Goal: Task Accomplishment & Management: Use online tool/utility

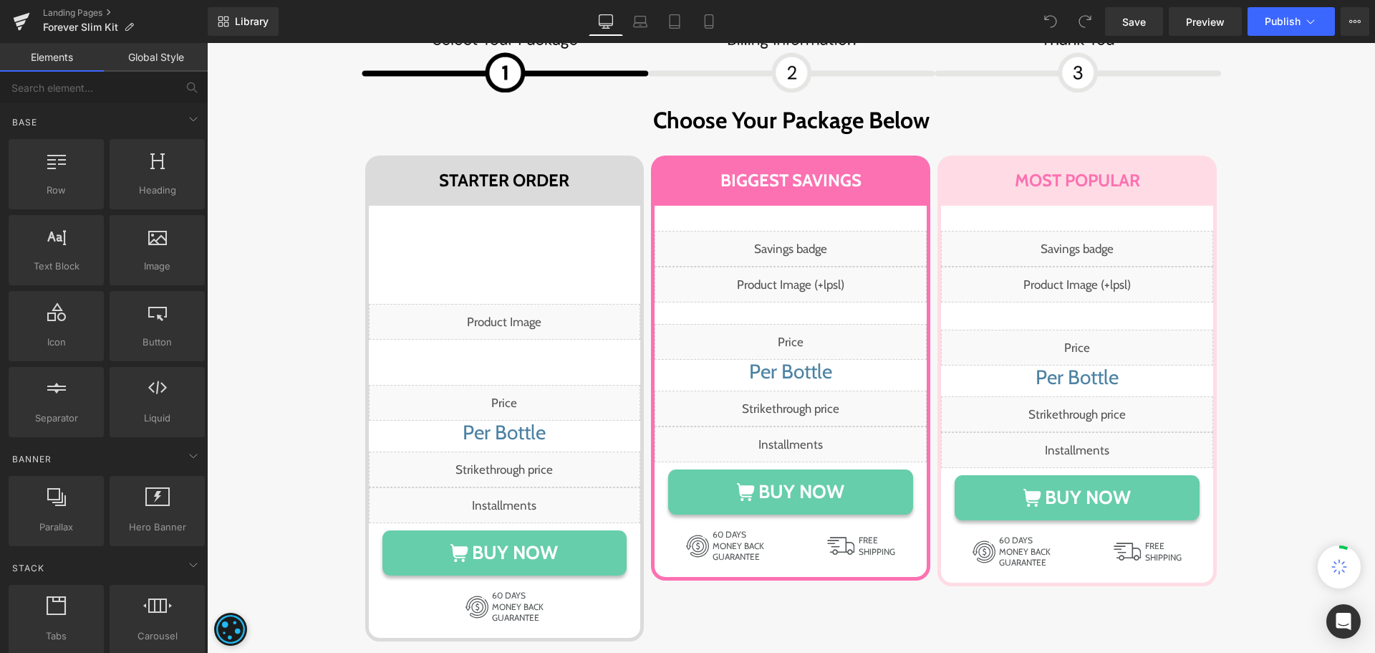
scroll to position [12535, 0]
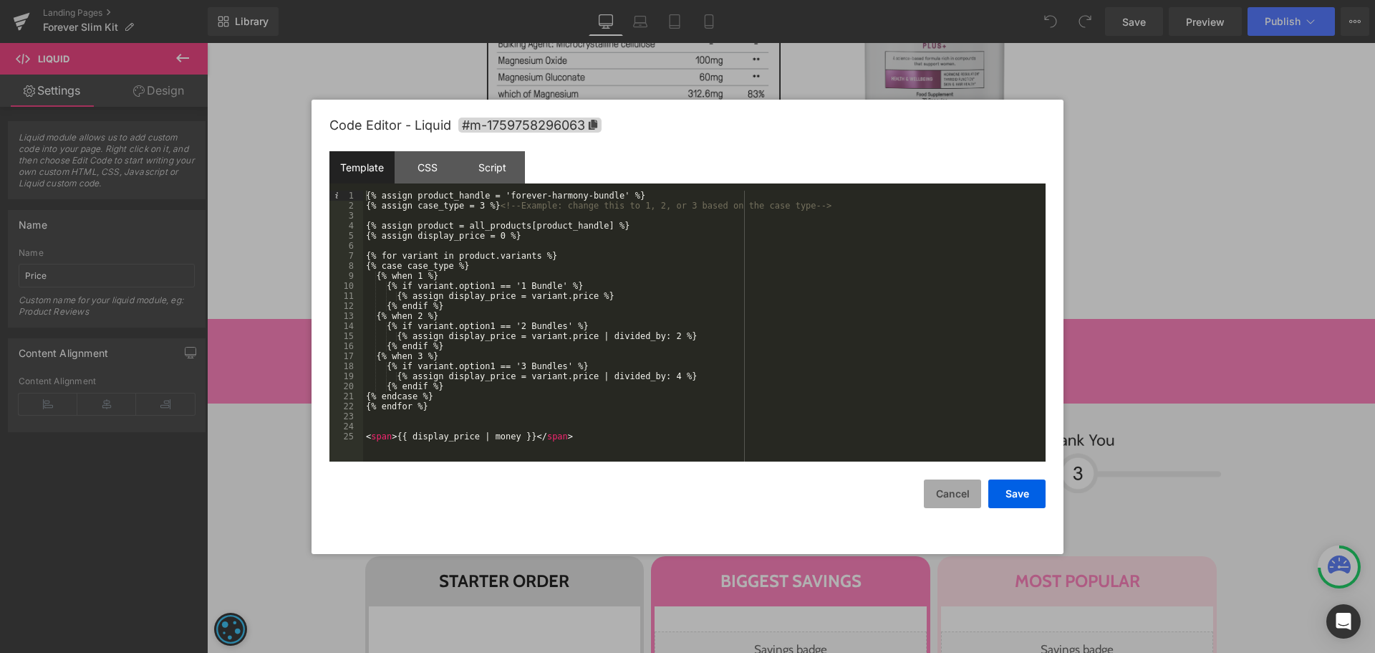
click at [948, 488] on button "Cancel" at bounding box center [952, 493] width 57 height 29
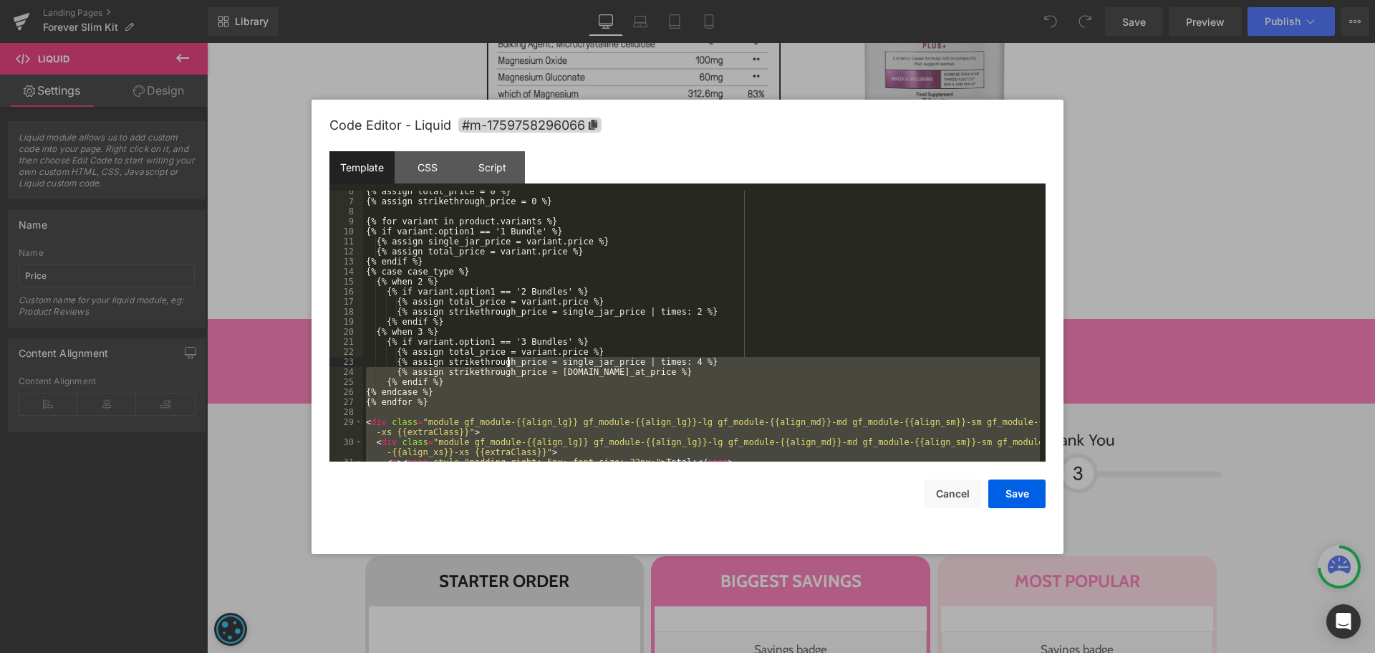
scroll to position [0, 0]
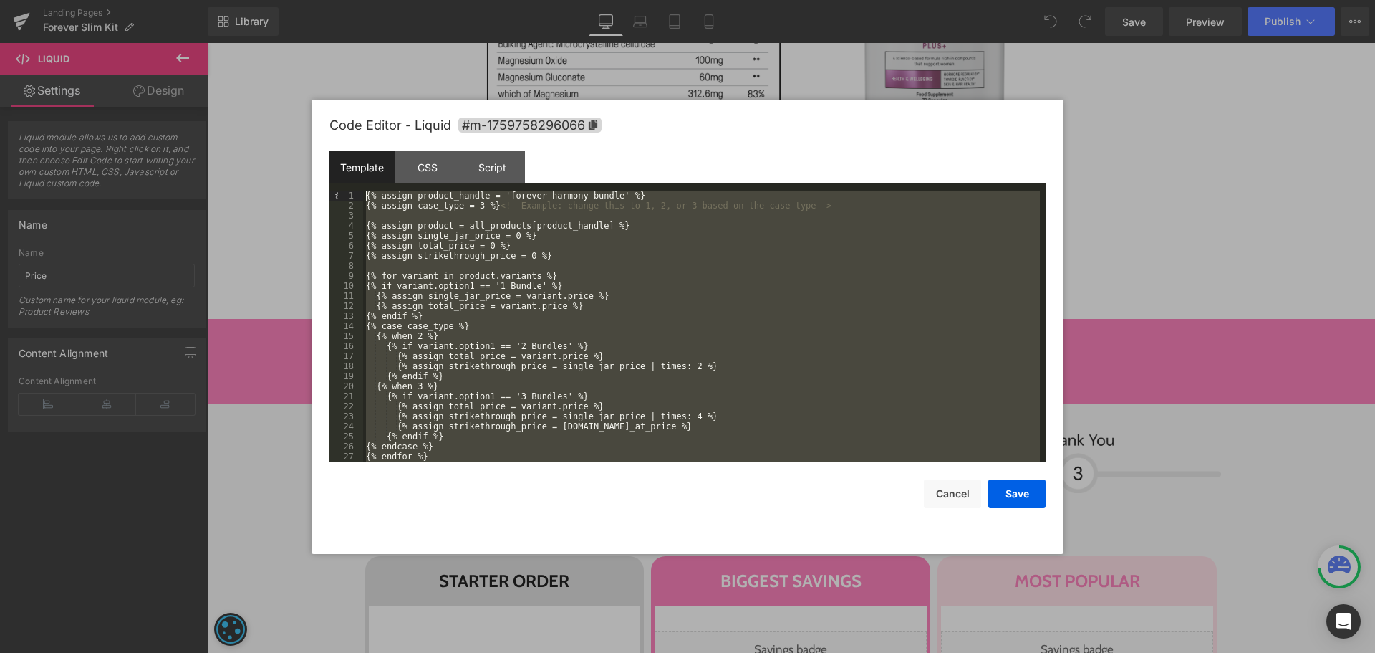
drag, startPoint x: 411, startPoint y: 448, endPoint x: 285, endPoint y: 191, distance: 287.0
click at [285, 191] on body "You are previewing how the will restyle your page. You can not edit Elements in…" at bounding box center [687, 326] width 1375 height 653
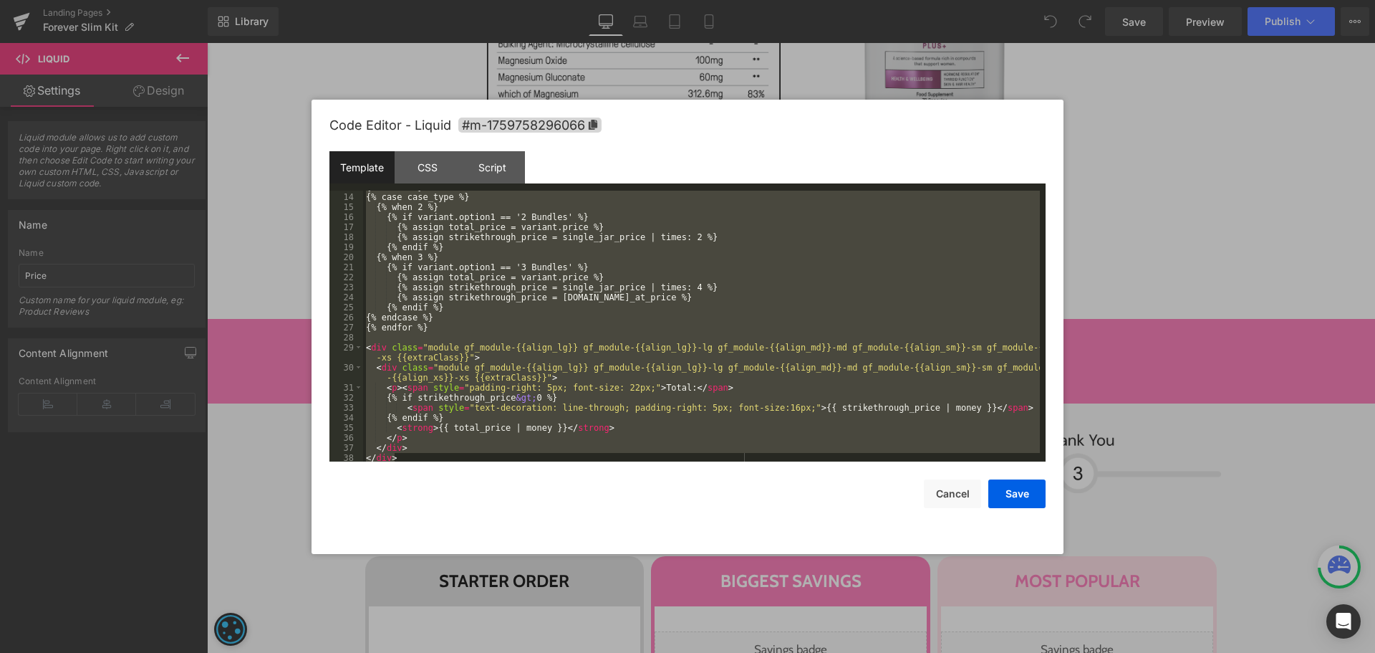
scroll to position [140, 0]
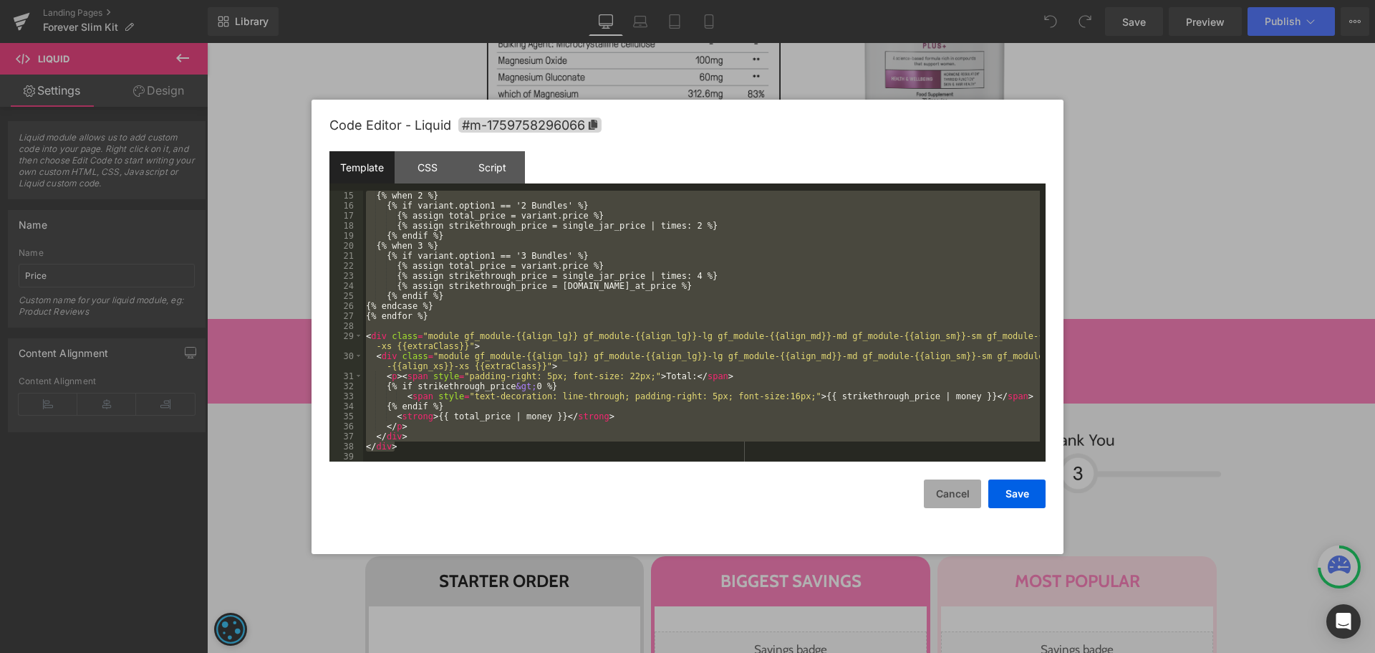
click at [963, 480] on button "Cancel" at bounding box center [952, 493] width 57 height 29
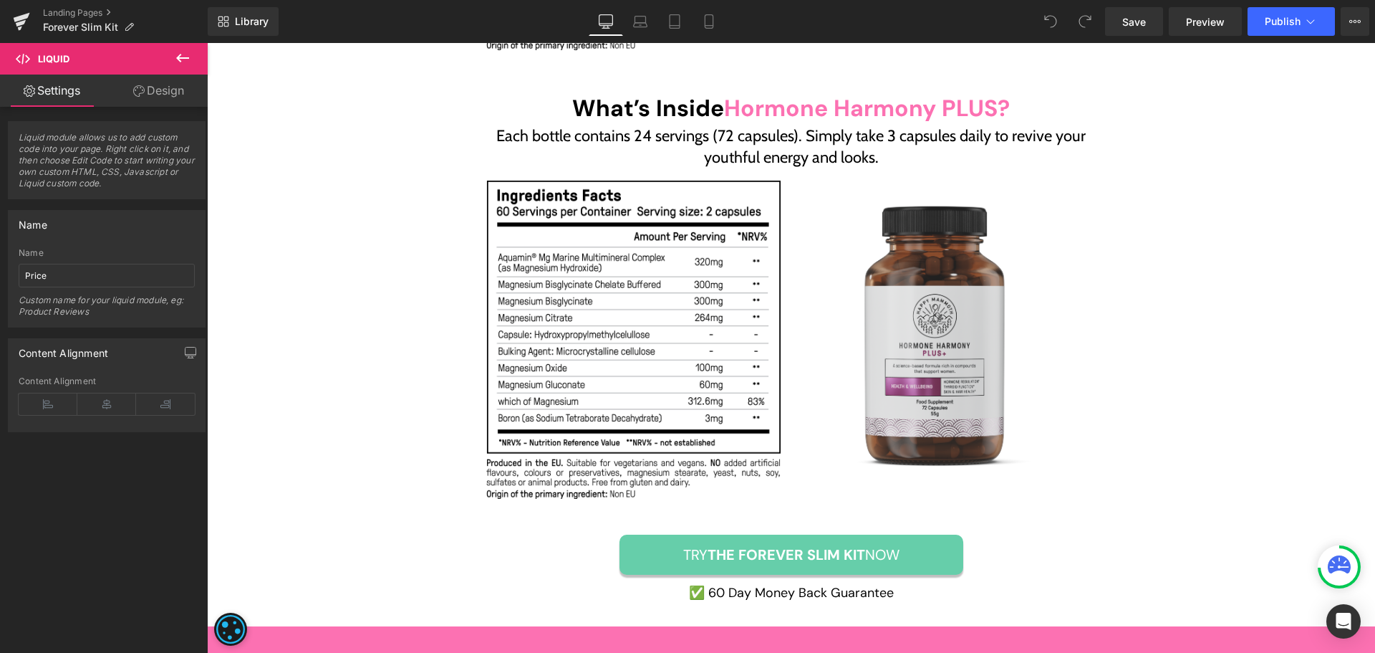
scroll to position [12177, 0]
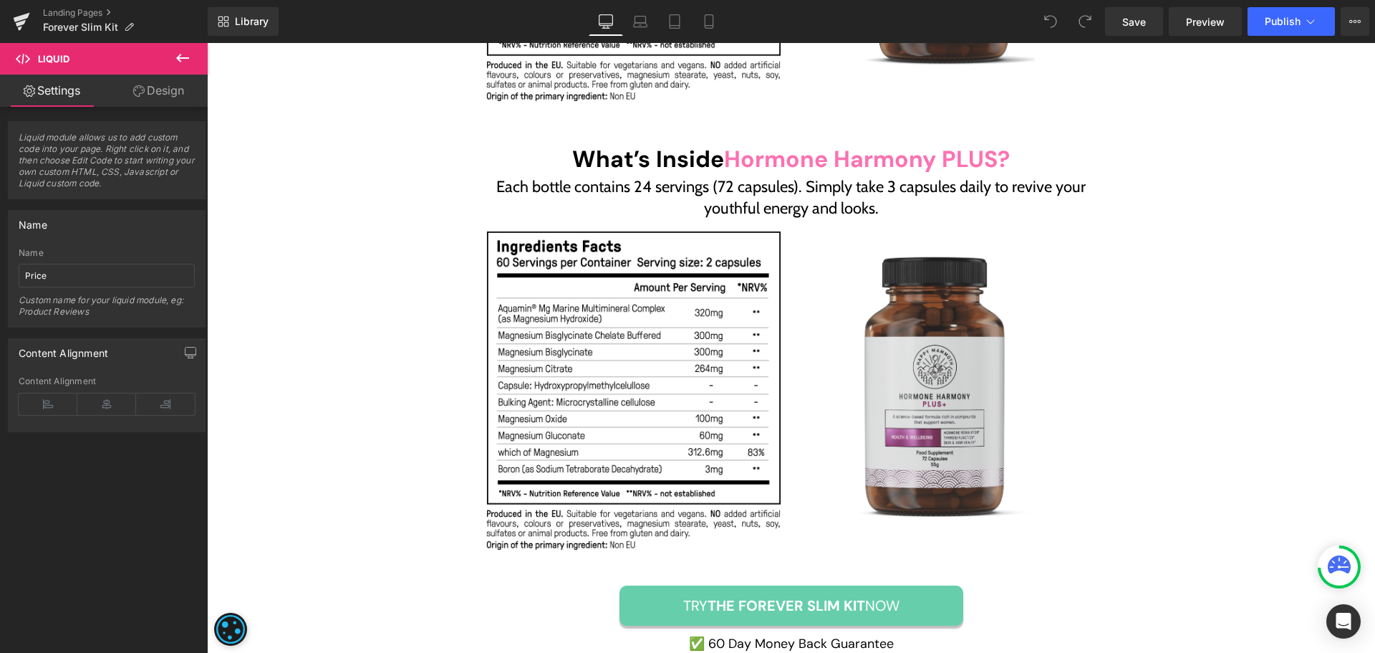
click at [170, 58] on button at bounding box center [183, 59] width 50 height 32
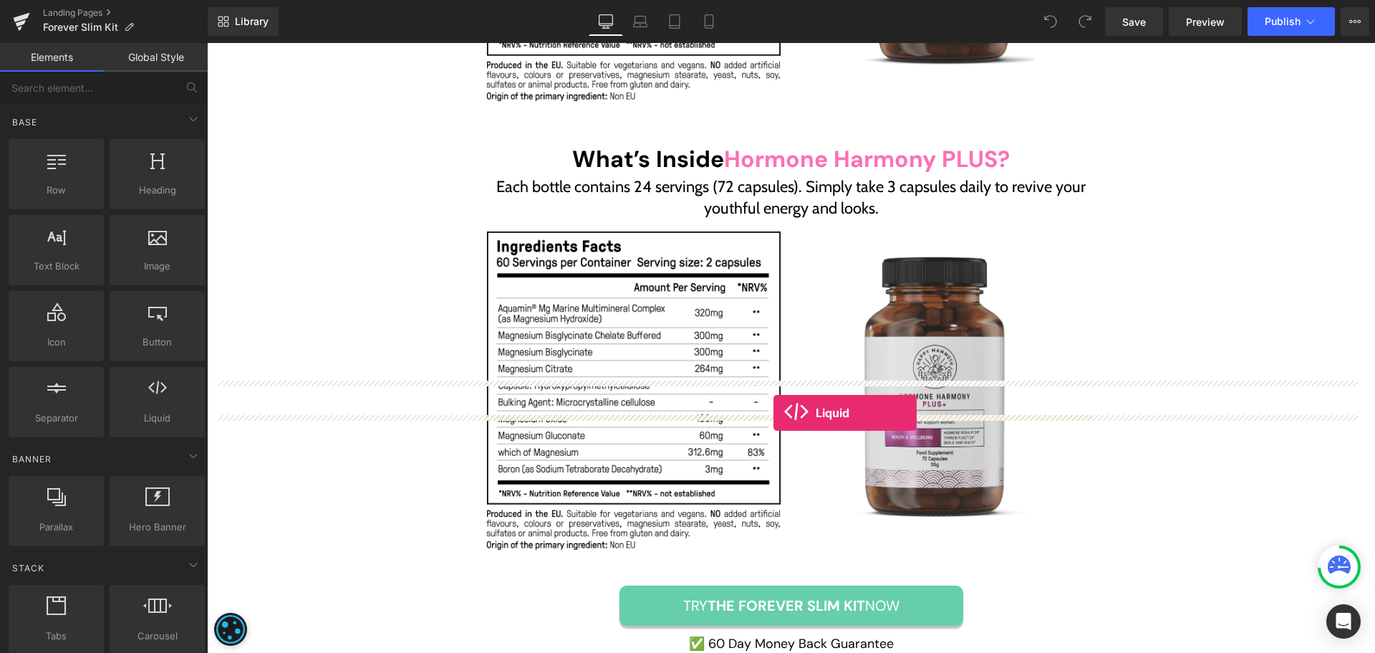
drag, startPoint x: 755, startPoint y: 428, endPoint x: 774, endPoint y: 413, distance: 24.4
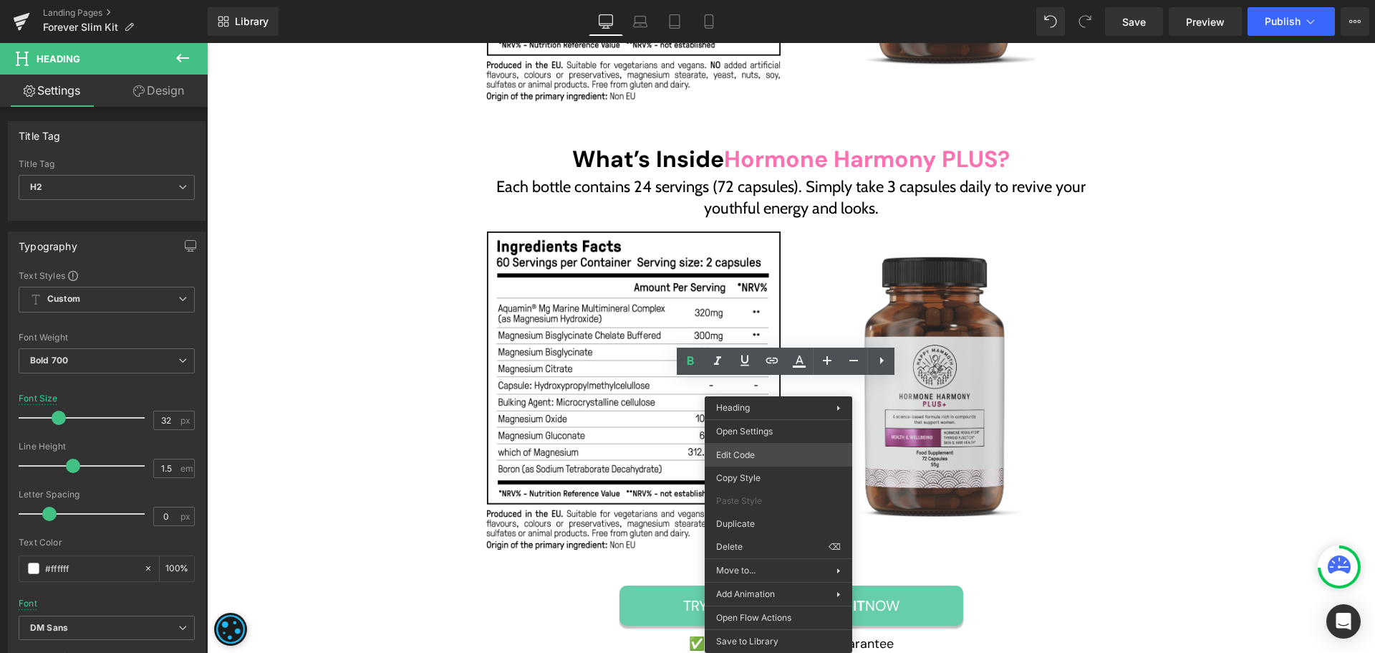
click at [764, 0] on div "Liquid You are previewing how the will restyle your page. You can not edit Elem…" at bounding box center [687, 0] width 1375 height 0
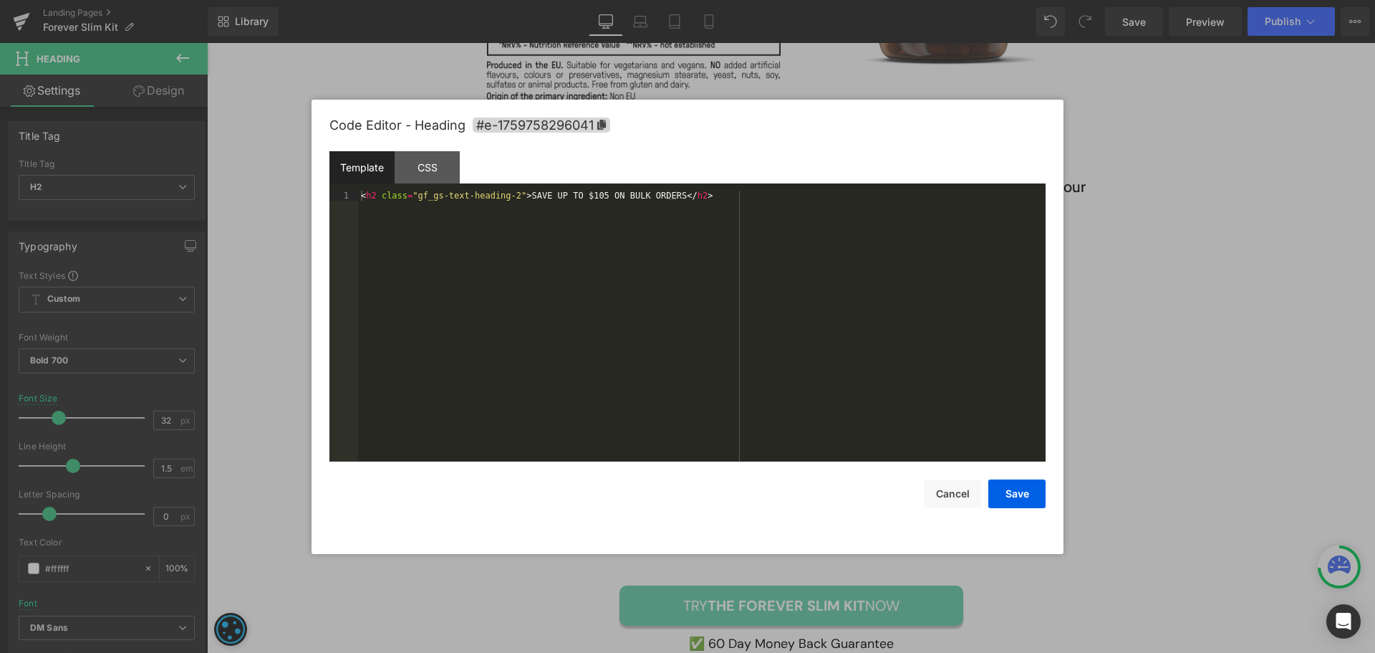
click at [643, 328] on div "< h2 class = "gf_gs-text-heading-2" > SAVE UP TO $105 ON BULK ORDERS </ h2 >" at bounding box center [702, 336] width 688 height 291
click at [960, 496] on button "Cancel" at bounding box center [952, 493] width 57 height 29
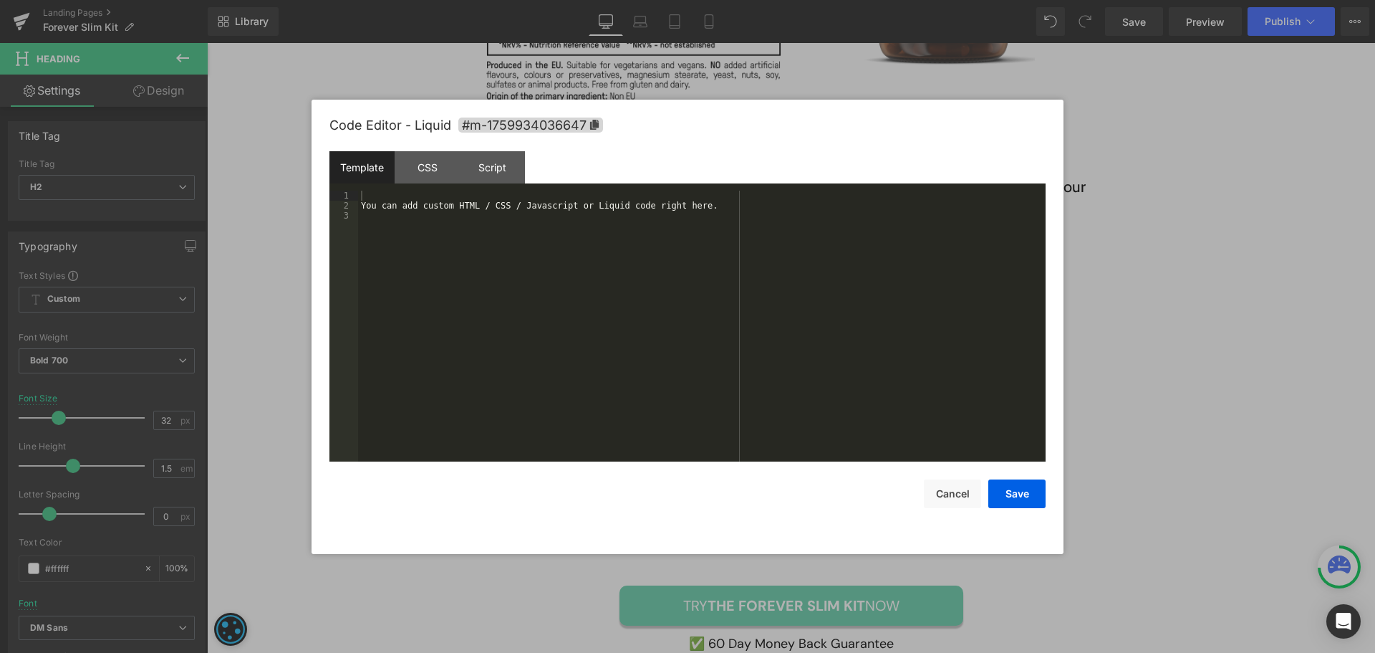
click at [654, 303] on div "You can add custom HTML / CSS / Javascript or Liquid code right here." at bounding box center [702, 336] width 688 height 291
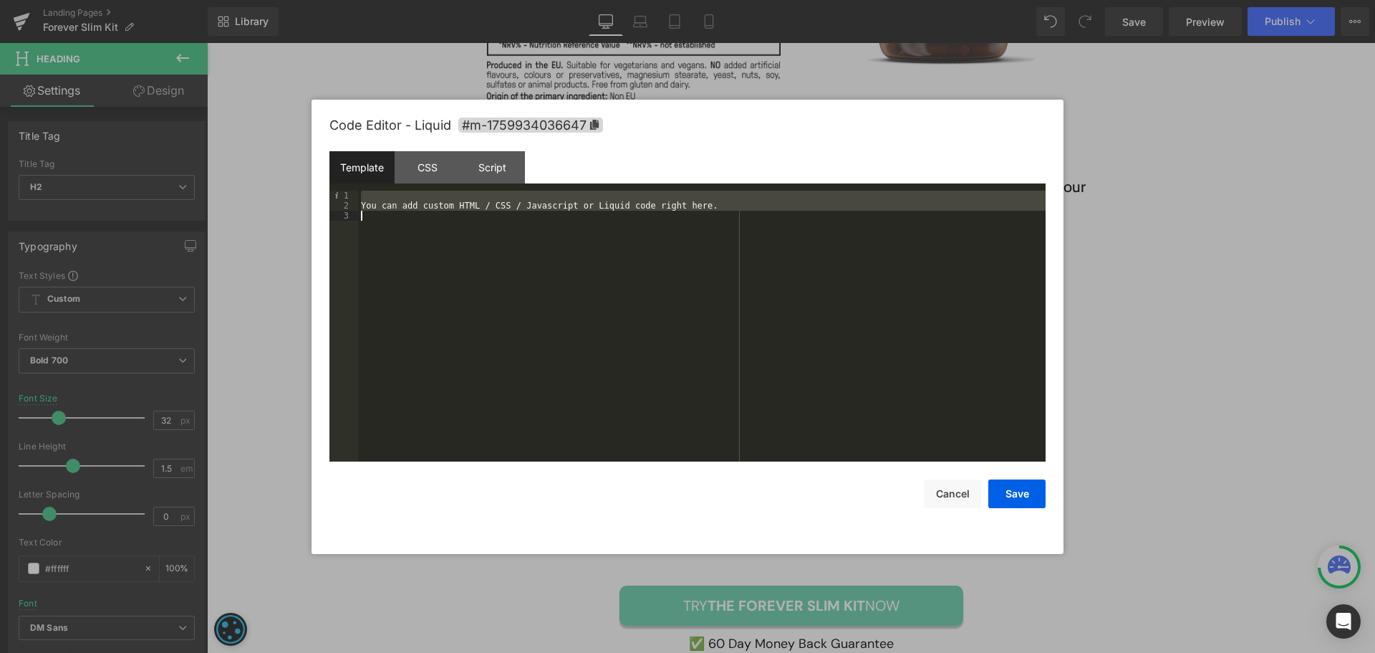
paste textarea
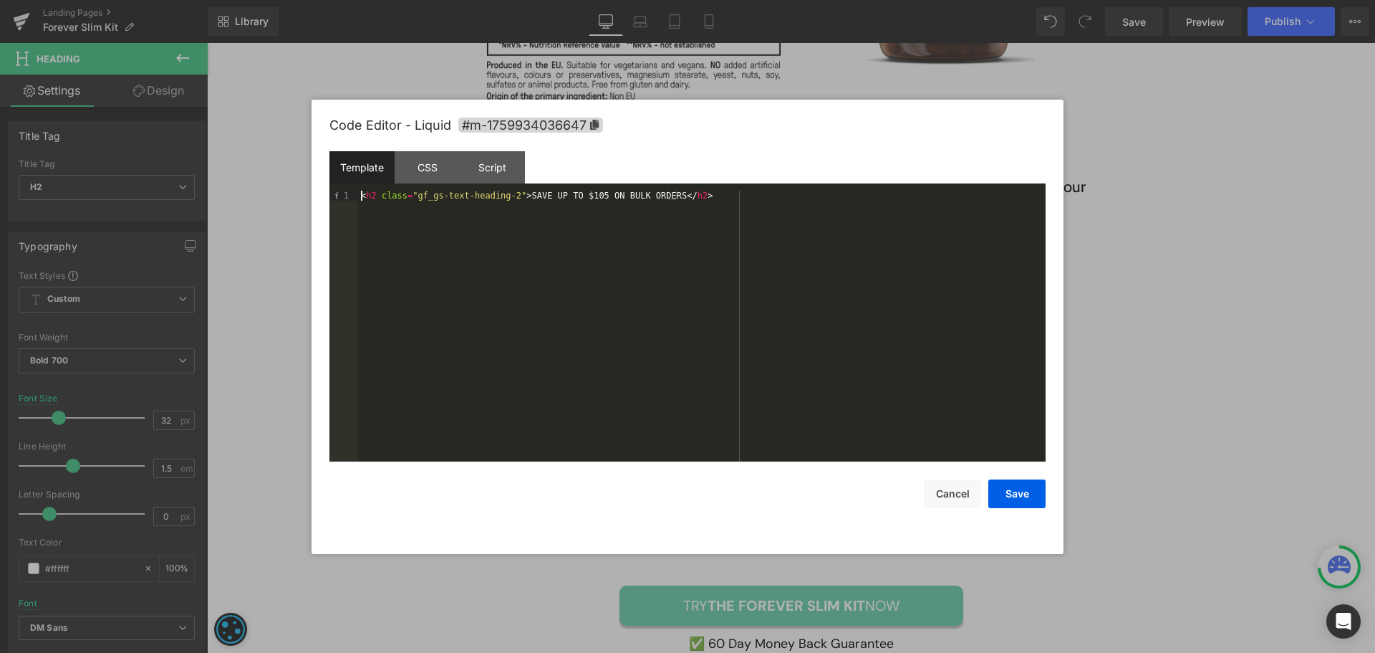
click at [361, 193] on div "< h2 class = "gf_gs-text-heading-2" > SAVE UP TO $105 ON BULK ORDERS </ h2 >" at bounding box center [702, 336] width 688 height 291
click at [1026, 483] on button "Save" at bounding box center [1016, 493] width 57 height 29
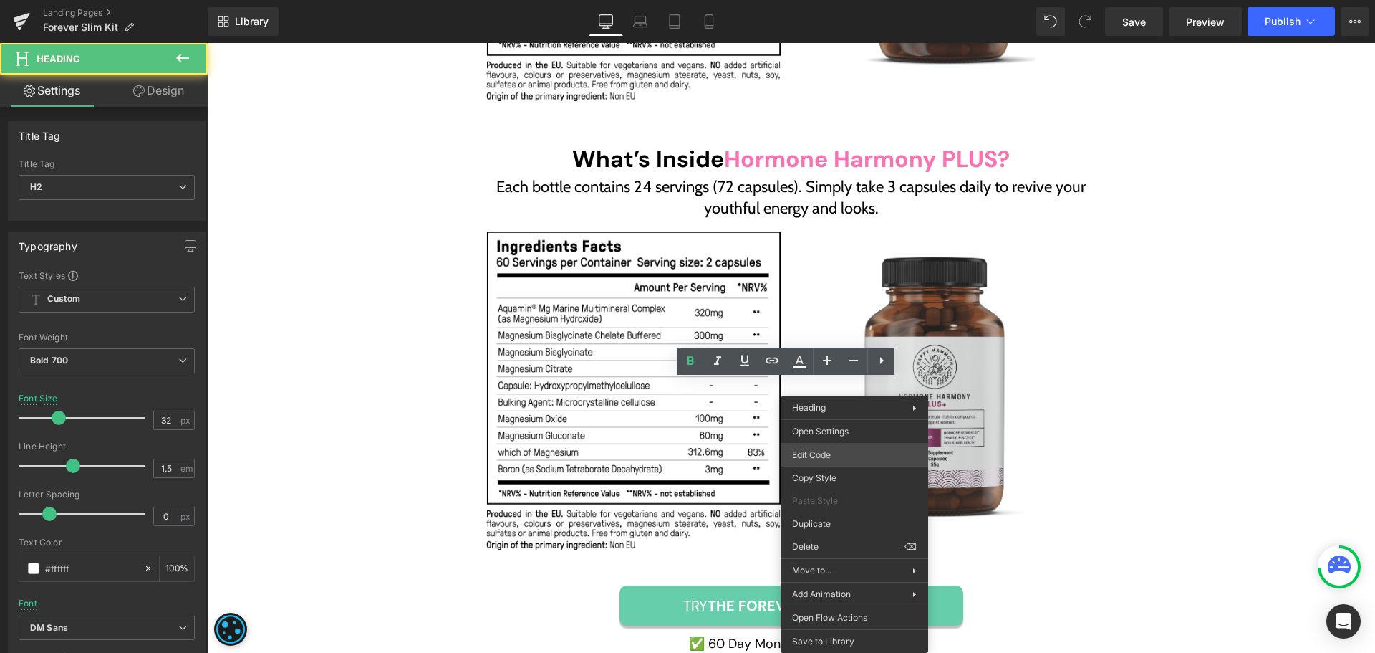
click at [857, 0] on div "Liquid You are previewing how the will restyle your page. You can not edit Elem…" at bounding box center [687, 0] width 1375 height 0
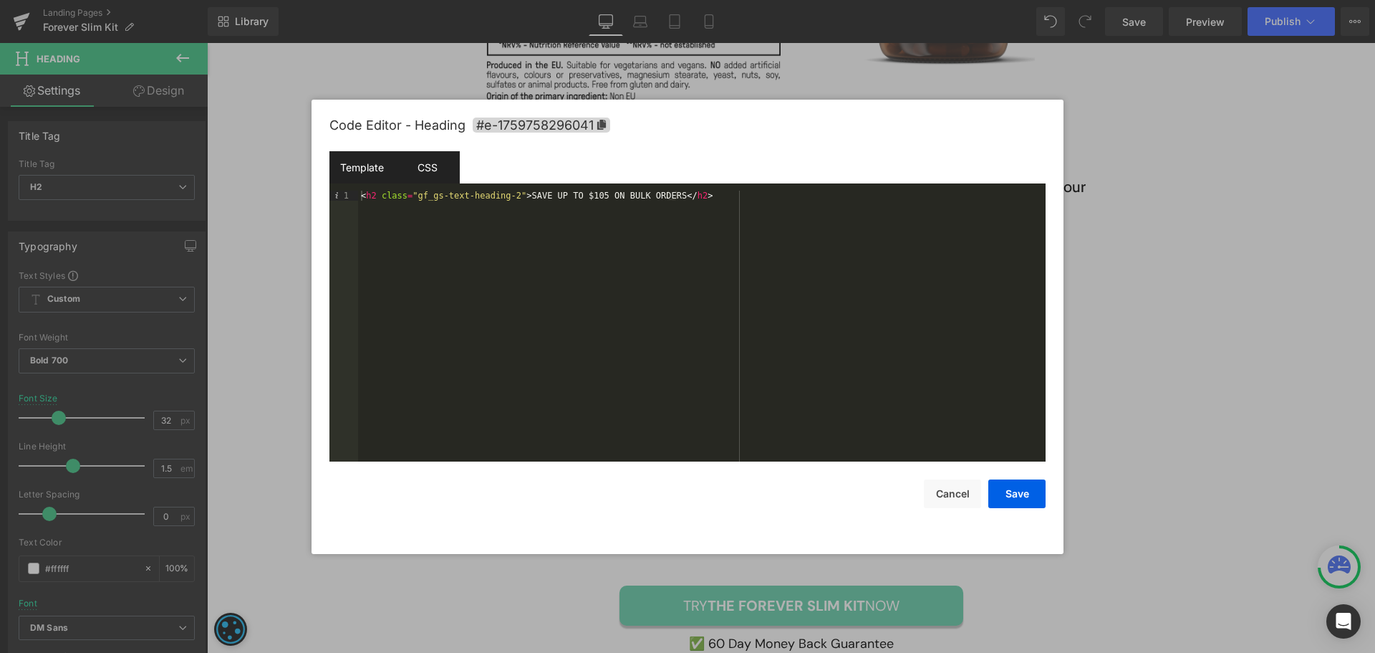
click at [457, 171] on div "CSS" at bounding box center [427, 167] width 65 height 32
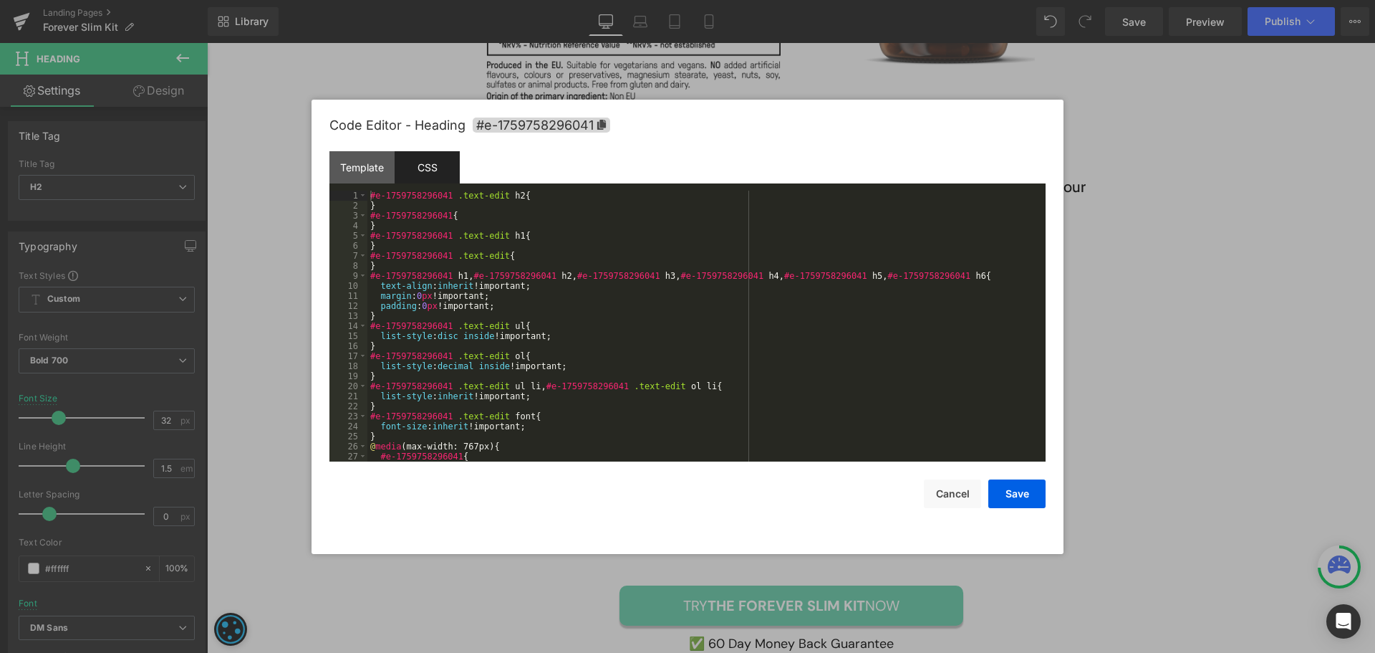
click at [933, 282] on div "#e-1759758296041 .text-edit h2 { } #e-1759758296041 { } #e-1759758296041 .text-…" at bounding box center [703, 336] width 673 height 291
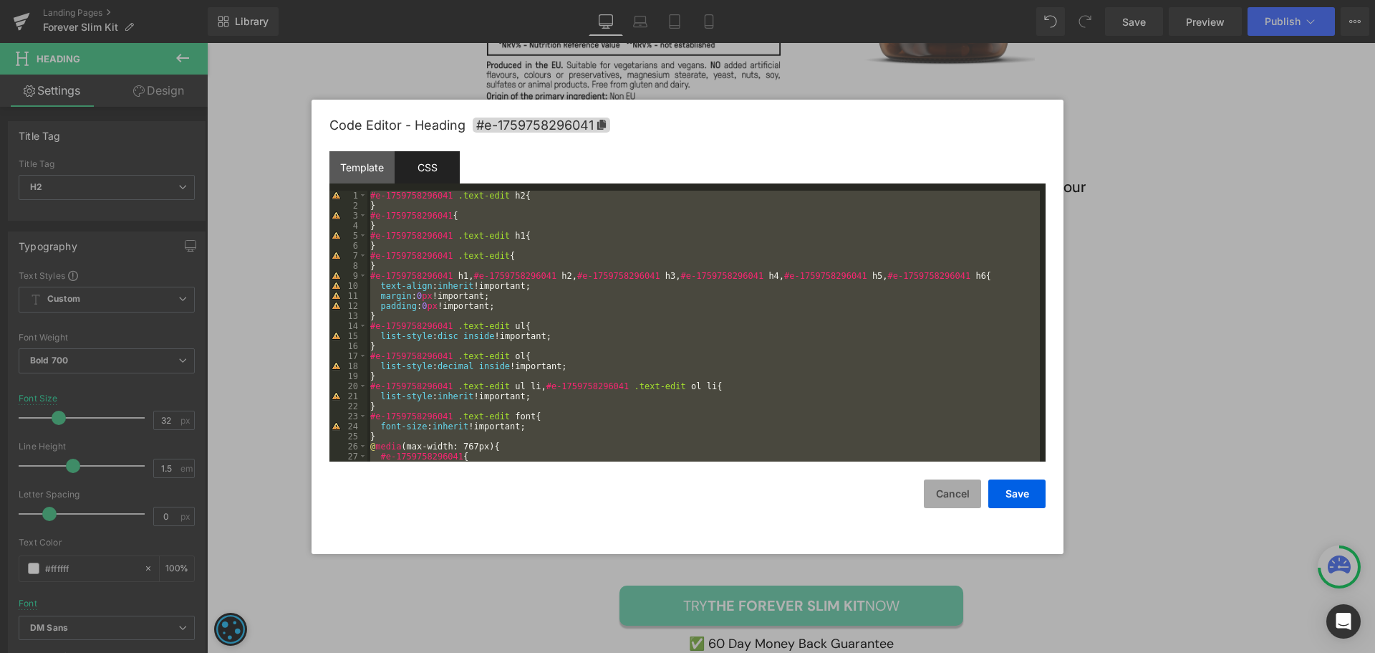
drag, startPoint x: 966, startPoint y: 501, endPoint x: 759, endPoint y: 458, distance: 212.3
click at [966, 501] on button "Cancel" at bounding box center [952, 493] width 57 height 29
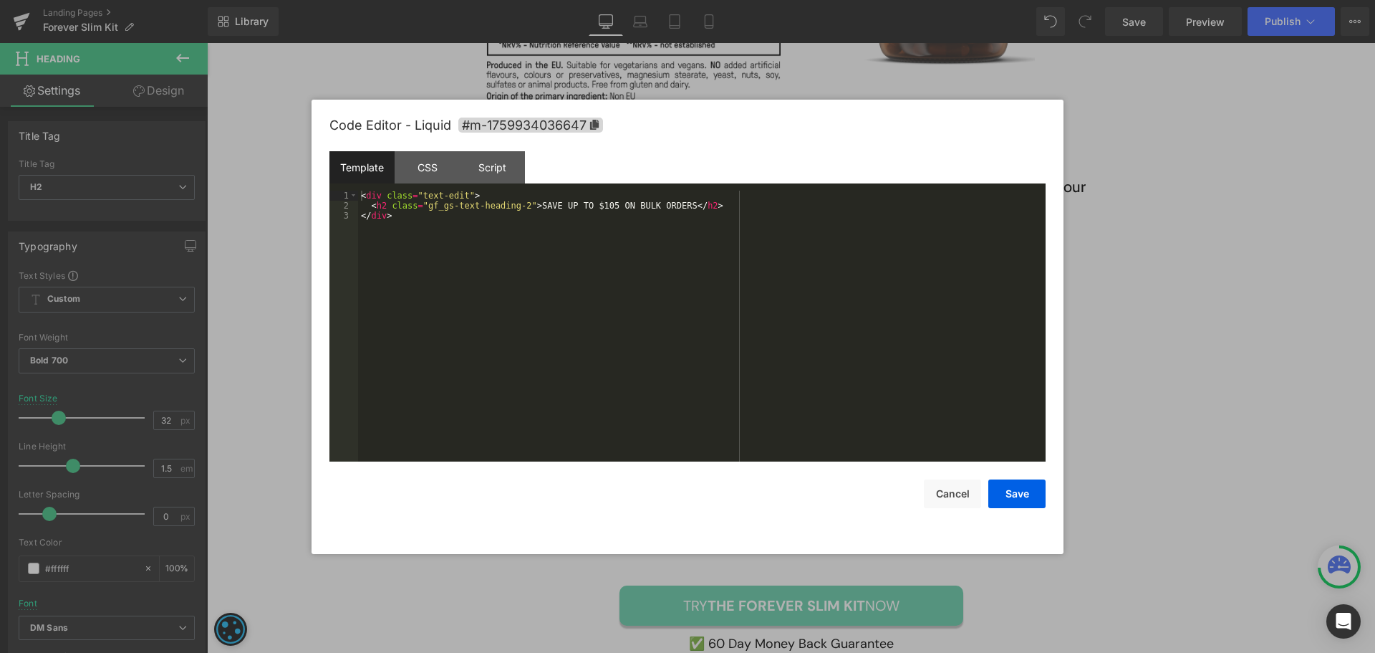
click at [428, 166] on div "CSS" at bounding box center [427, 167] width 65 height 32
click at [747, 329] on div "#m-1759934036647 { }" at bounding box center [702, 336] width 688 height 291
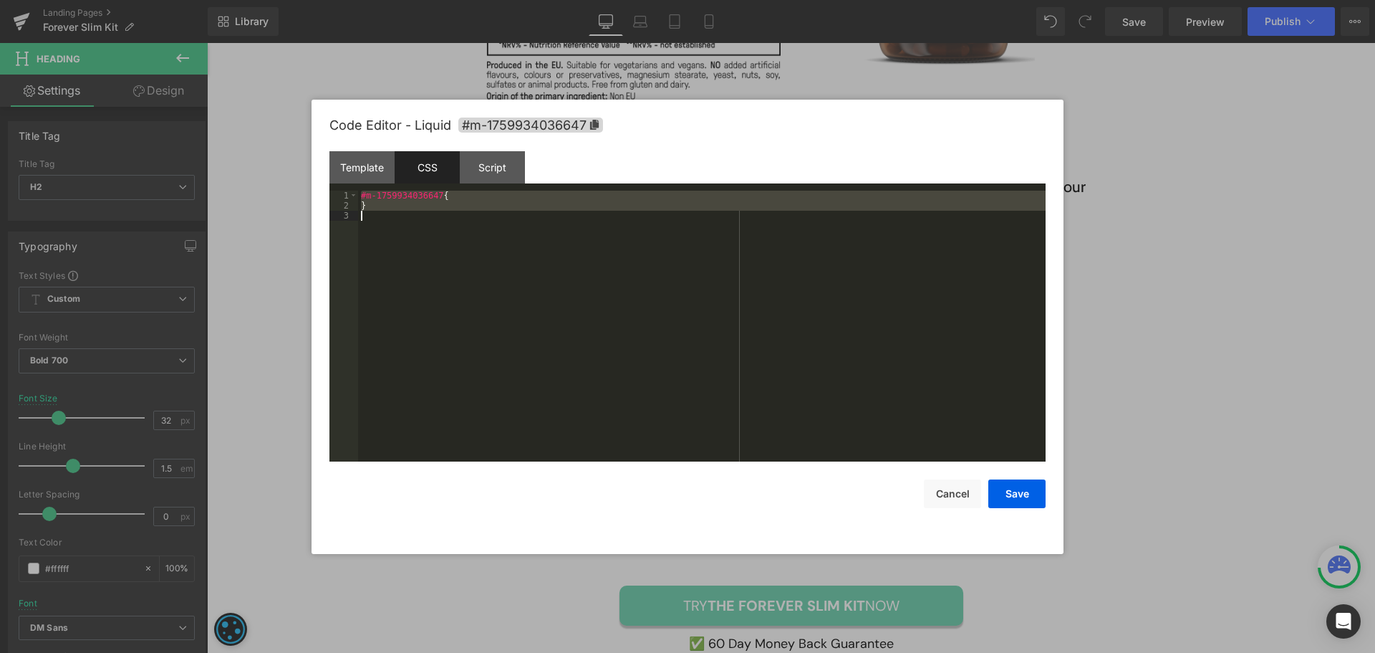
scroll to position [1193, 0]
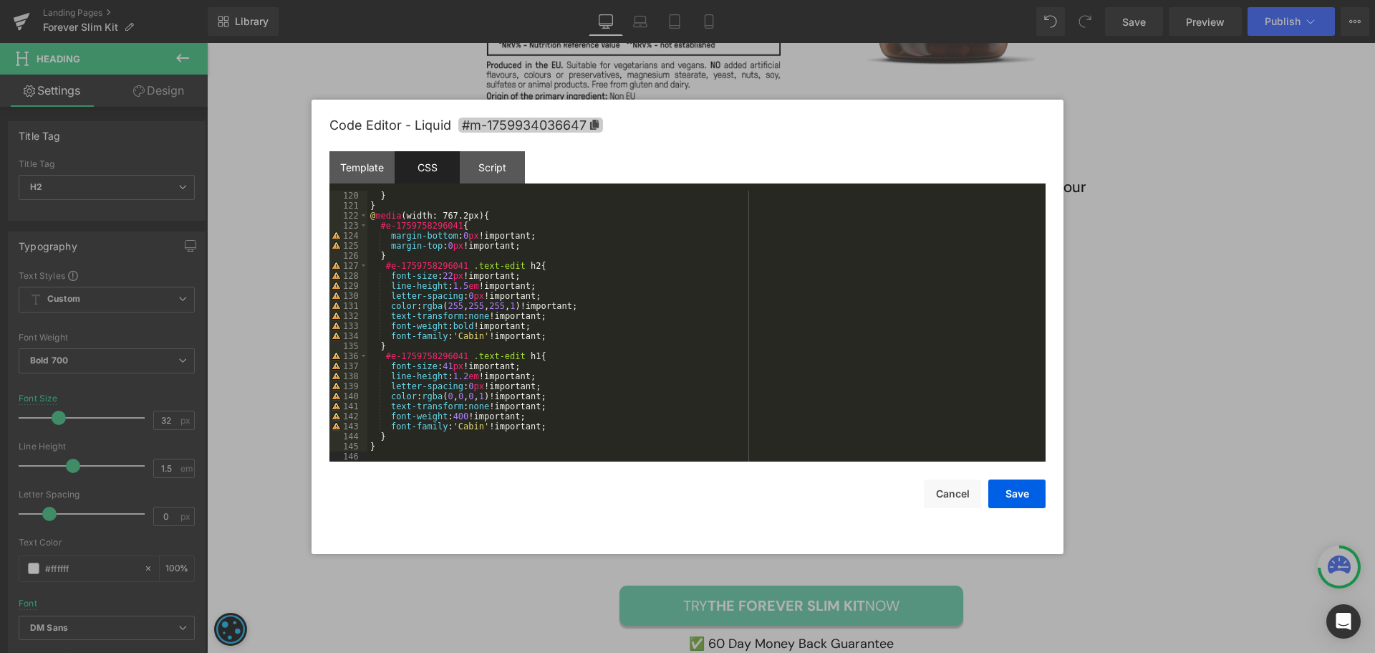
click at [600, 125] on icon at bounding box center [595, 125] width 10 height 10
drag, startPoint x: 455, startPoint y: 224, endPoint x: 387, endPoint y: 229, distance: 68.2
click at [387, 229] on div "} } @ media (width: 767.2px) { #e-1759758296041 { margin-bottom : 0 px !importa…" at bounding box center [703, 336] width 673 height 291
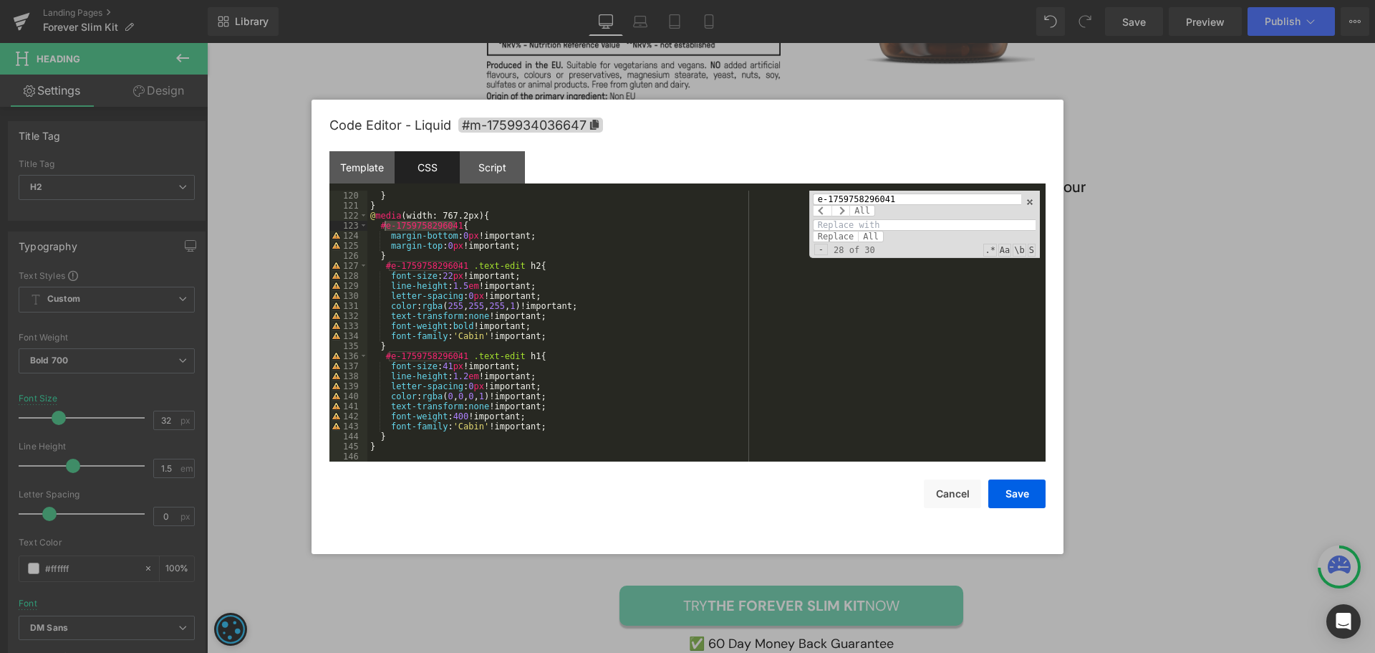
click at [817, 197] on input "e-1759758296041" at bounding box center [917, 198] width 208 height 11
click at [887, 232] on div "Replace All" at bounding box center [924, 230] width 223 height 23
paste input "#m-1759934036647"
type input "#e-1759758296041"
click at [887, 225] on input at bounding box center [924, 224] width 223 height 11
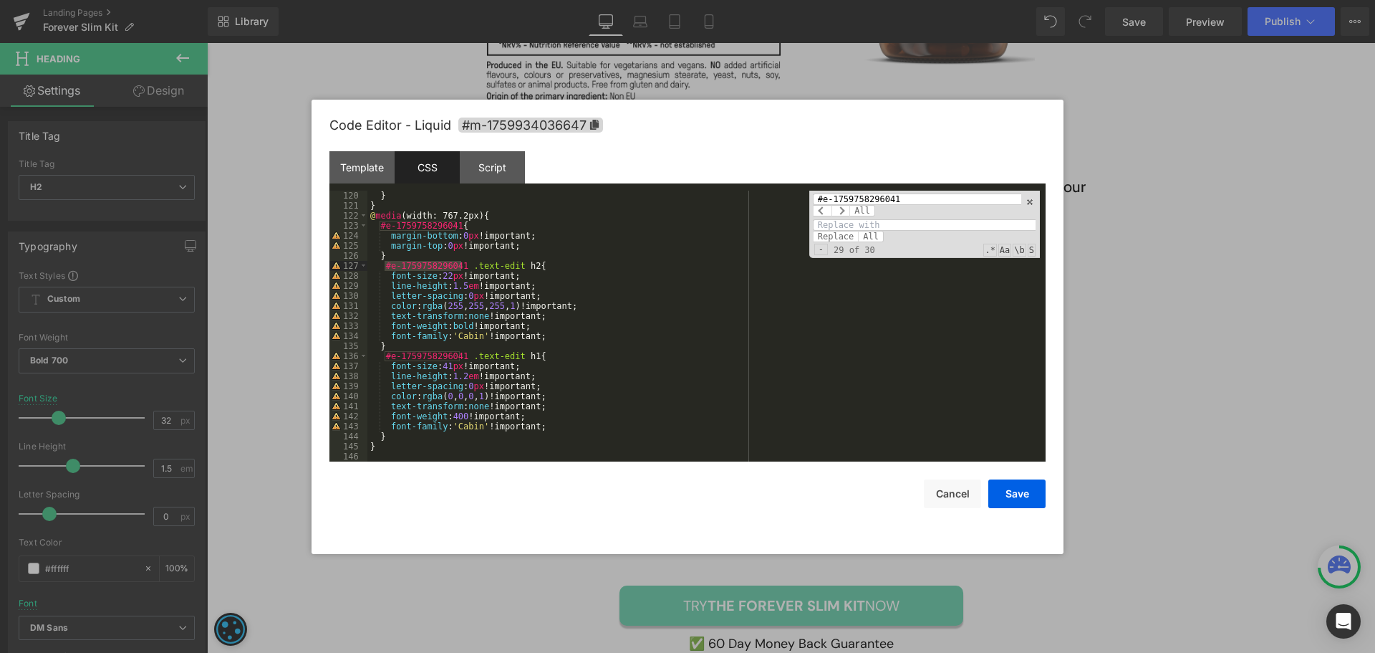
paste input "#m-1759934036647"
type input "#m-1759934036647"
click at [864, 236] on span "All" at bounding box center [871, 236] width 26 height 11
click at [824, 336] on div "} } @ media (width: 767.2px) { #m-1759934036647 { margin-bottom : 0 px !importa…" at bounding box center [703, 336] width 673 height 291
click at [1022, 481] on button "Save" at bounding box center [1016, 493] width 57 height 29
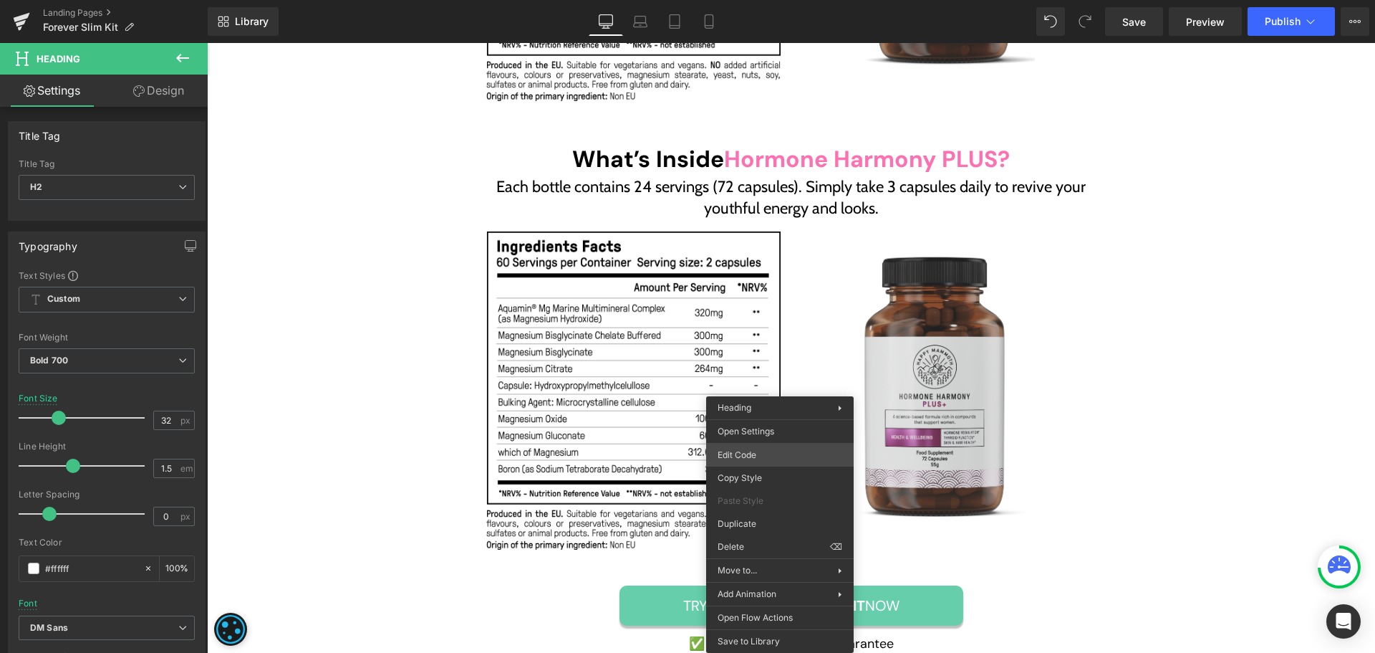
click at [757, 0] on div "Liquid You are previewing how the will restyle your page. You can not edit Elem…" at bounding box center [687, 0] width 1375 height 0
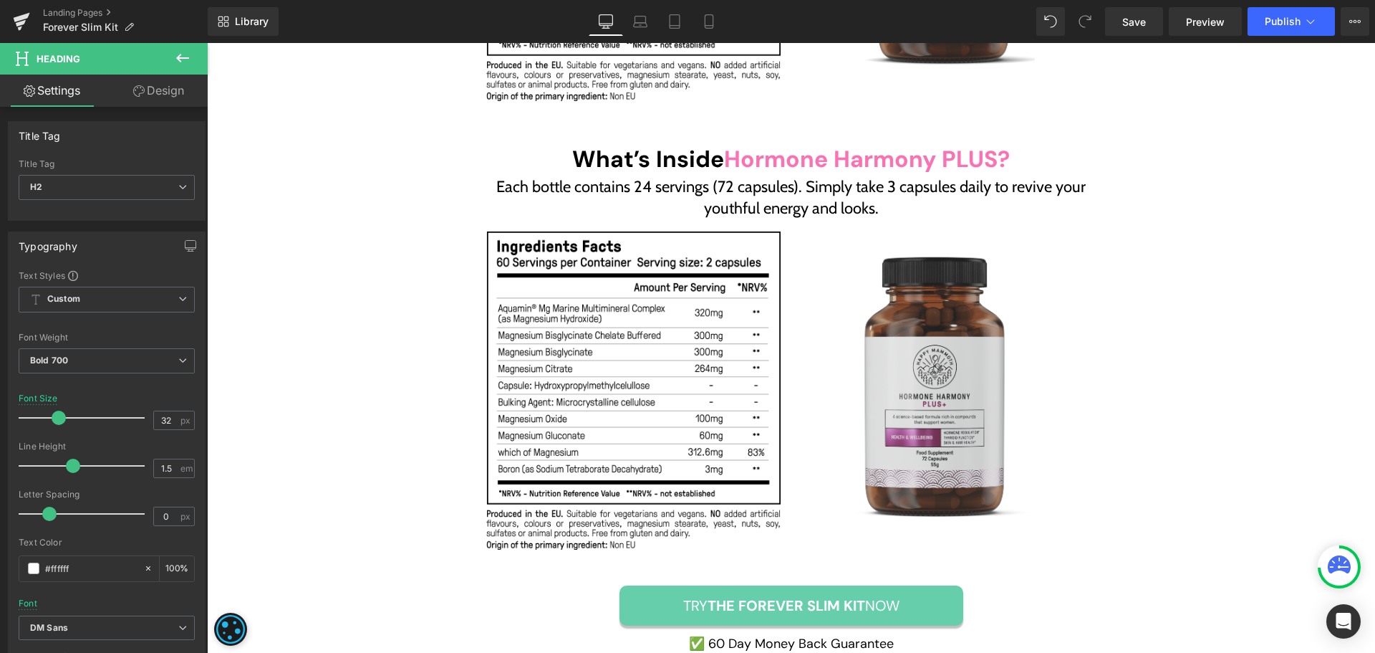
click at [940, 493] on button "Cancel" at bounding box center [952, 486] width 57 height 29
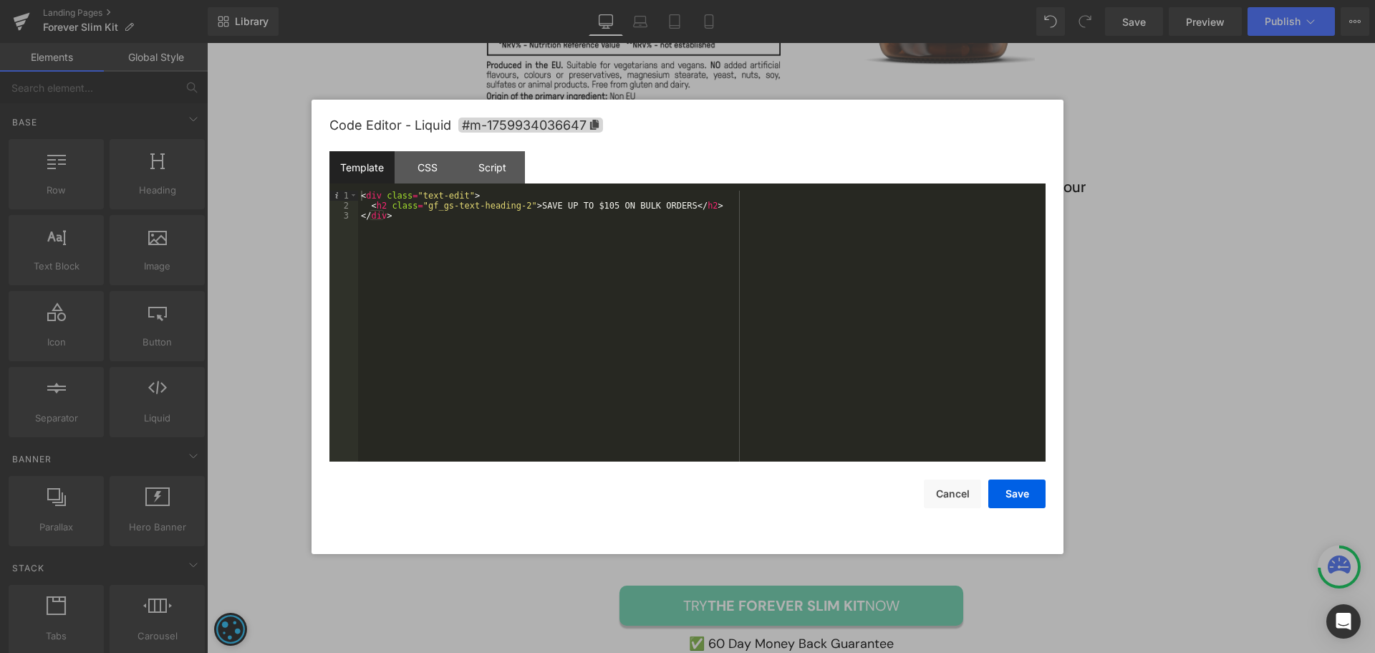
click at [372, 208] on div "< div class = "text-edit" > < h2 class = "gf_gs-text-heading-2" > SAVE UP TO $1…" at bounding box center [702, 336] width 688 height 291
click at [364, 195] on div "< div class = "text-edit" > < h2 class = "gf_gs-text-heading-2" > SAVE UP TO $1…" at bounding box center [702, 336] width 688 height 291
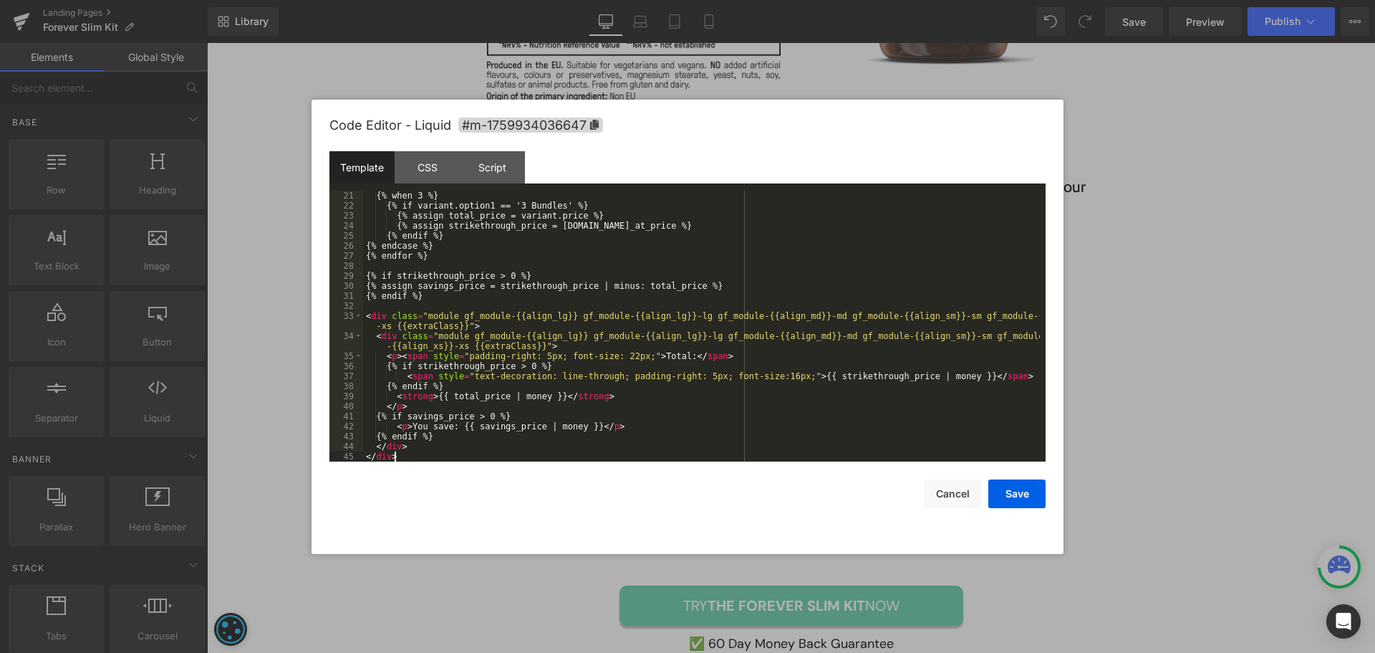
scroll to position [231, 0]
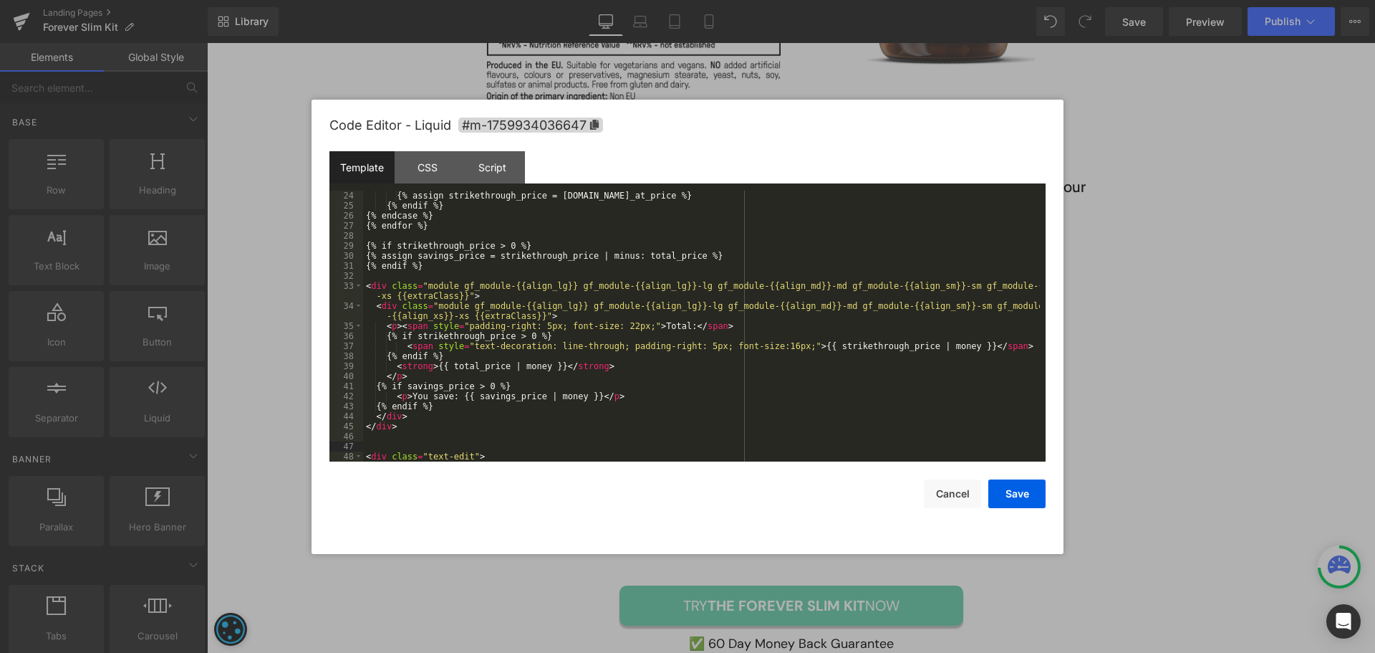
click at [507, 399] on div "{% assign strikethrough_price = variant.compare_at_price %} {% endif %} {% endc…" at bounding box center [701, 336] width 677 height 291
drag, startPoint x: 580, startPoint y: 398, endPoint x: 548, endPoint y: 396, distance: 32.3
click at [548, 396] on div "{% assign strikethrough_price = variant.compare_at_price %} {% endif %} {% endc…" at bounding box center [701, 336] width 677 height 291
click at [589, 397] on div "{% assign strikethrough_price = variant.compare_at_price %} {% endif %} {% endc…" at bounding box center [701, 336] width 677 height 291
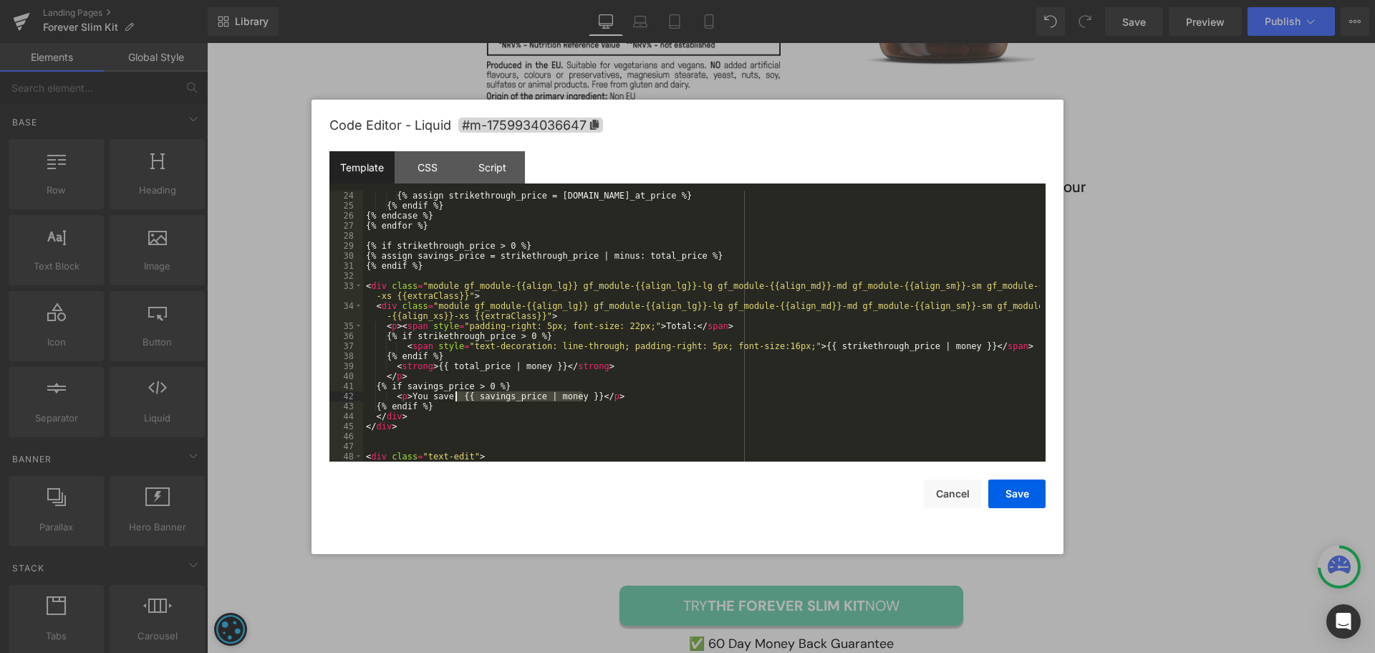
drag, startPoint x: 584, startPoint y: 396, endPoint x: 455, endPoint y: 394, distance: 129.7
click at [455, 394] on div "{% assign strikethrough_price = variant.compare_at_price %} {% endif %} {% endc…" at bounding box center [701, 336] width 677 height 291
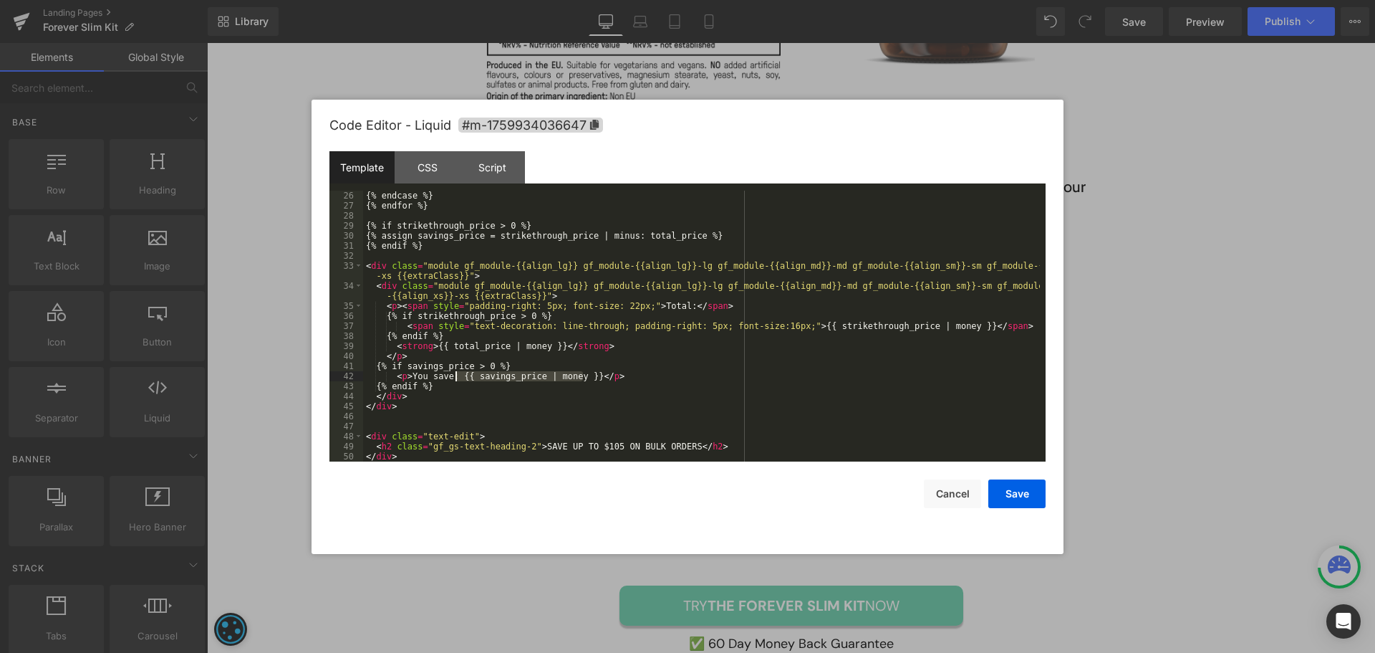
scroll to position [251, 0]
drag, startPoint x: 602, startPoint y: 446, endPoint x: 583, endPoint y: 446, distance: 18.6
click at [583, 446] on div "{% endcase %} {% endfor %} {% if strikethrough_price > 0 %} {% assign savings_p…" at bounding box center [701, 336] width 677 height 291
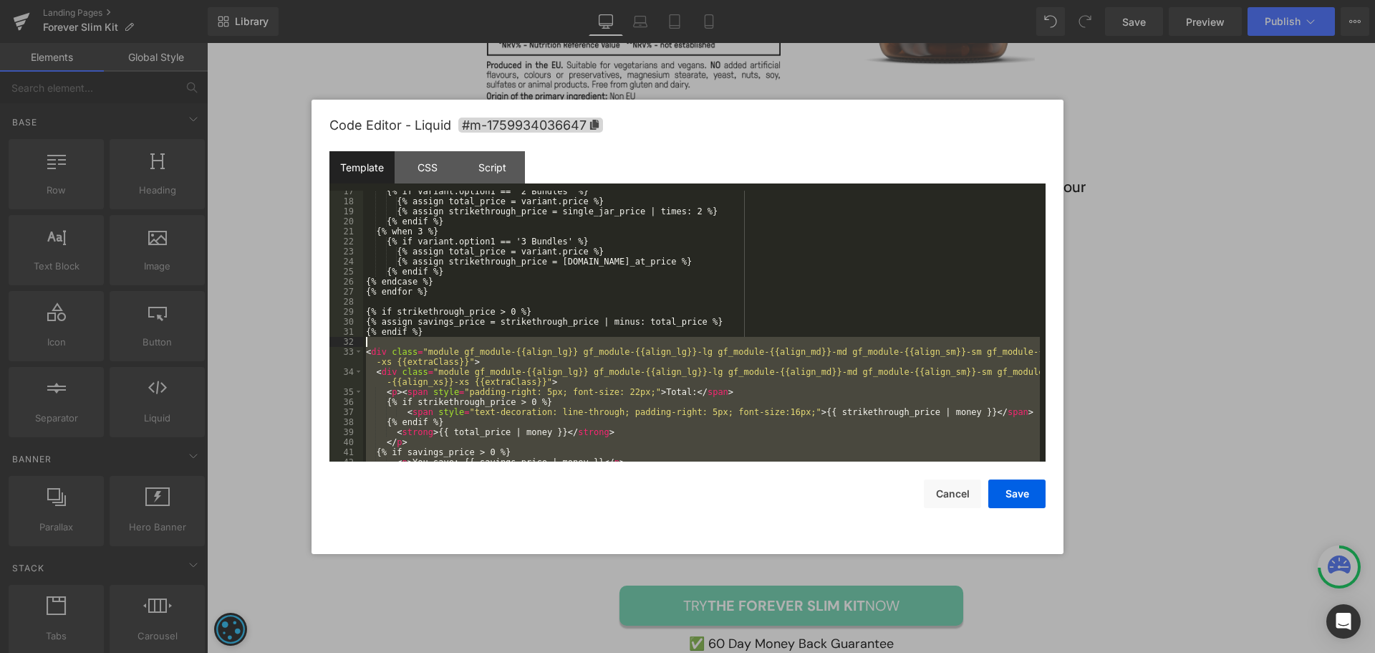
scroll to position [165, 0]
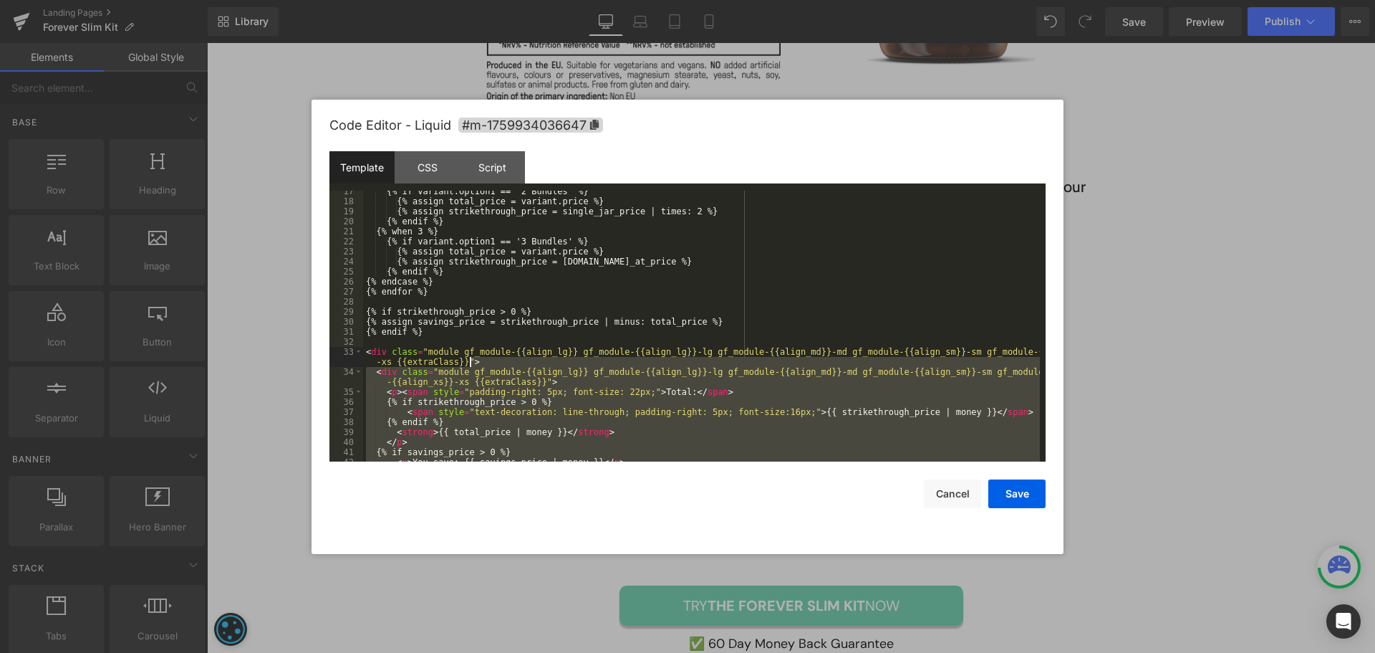
drag, startPoint x: 432, startPoint y: 413, endPoint x: 478, endPoint y: 357, distance: 73.3
click at [478, 357] on div "{% if variant.option1 == '2 Bundles' %} {% assign total_price = variant.price %…" at bounding box center [701, 331] width 677 height 291
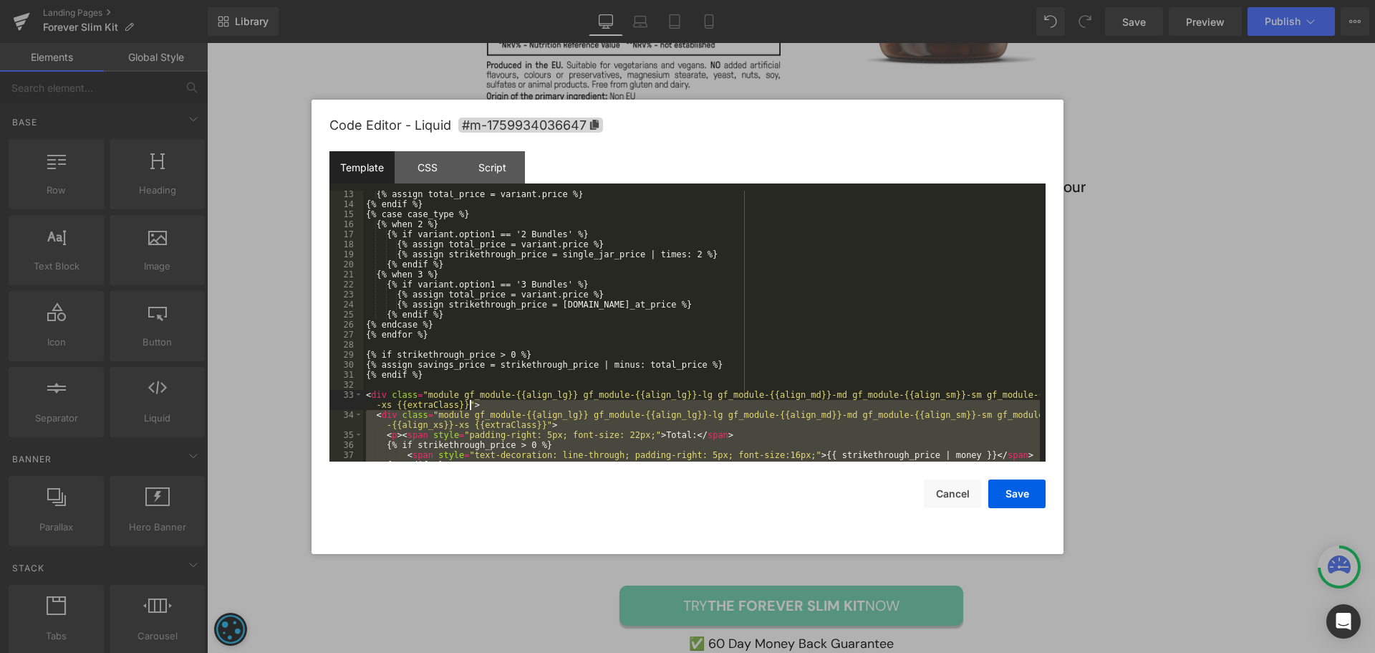
scroll to position [122, 0]
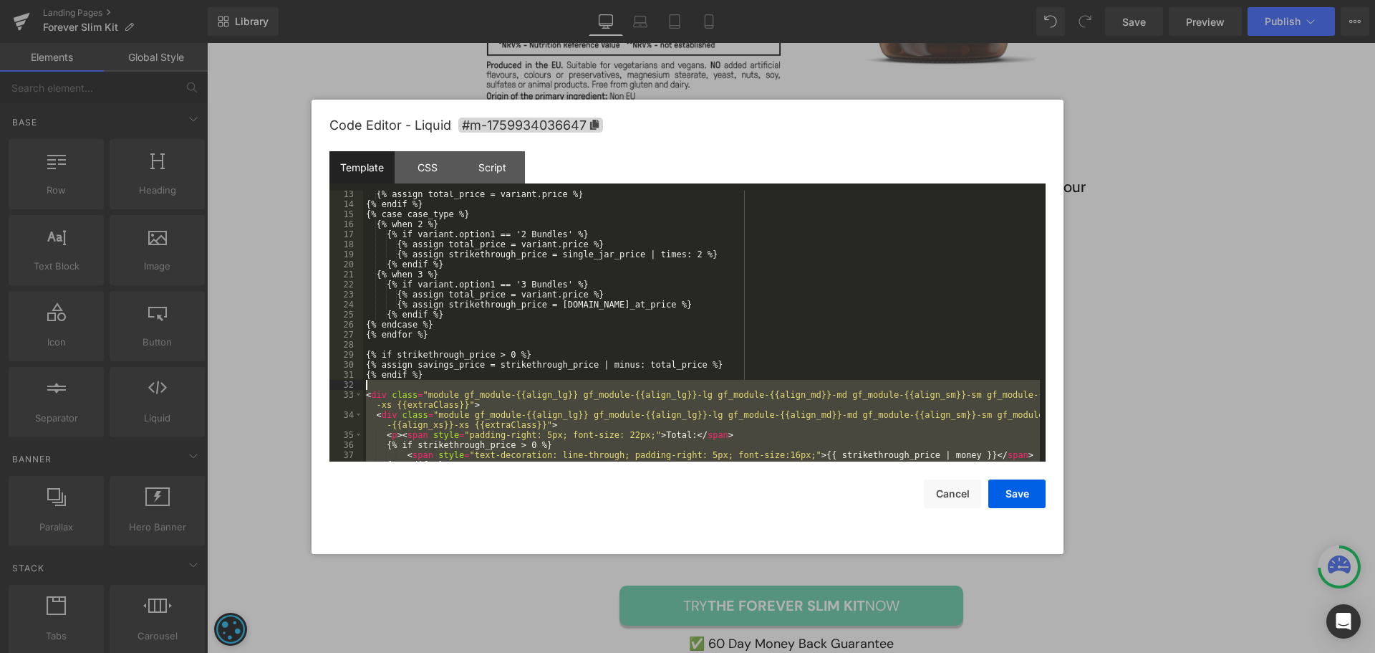
click at [445, 380] on div "{% assign total_price = variant.price %} {% endif %} {% case case_type %} {% wh…" at bounding box center [701, 334] width 677 height 291
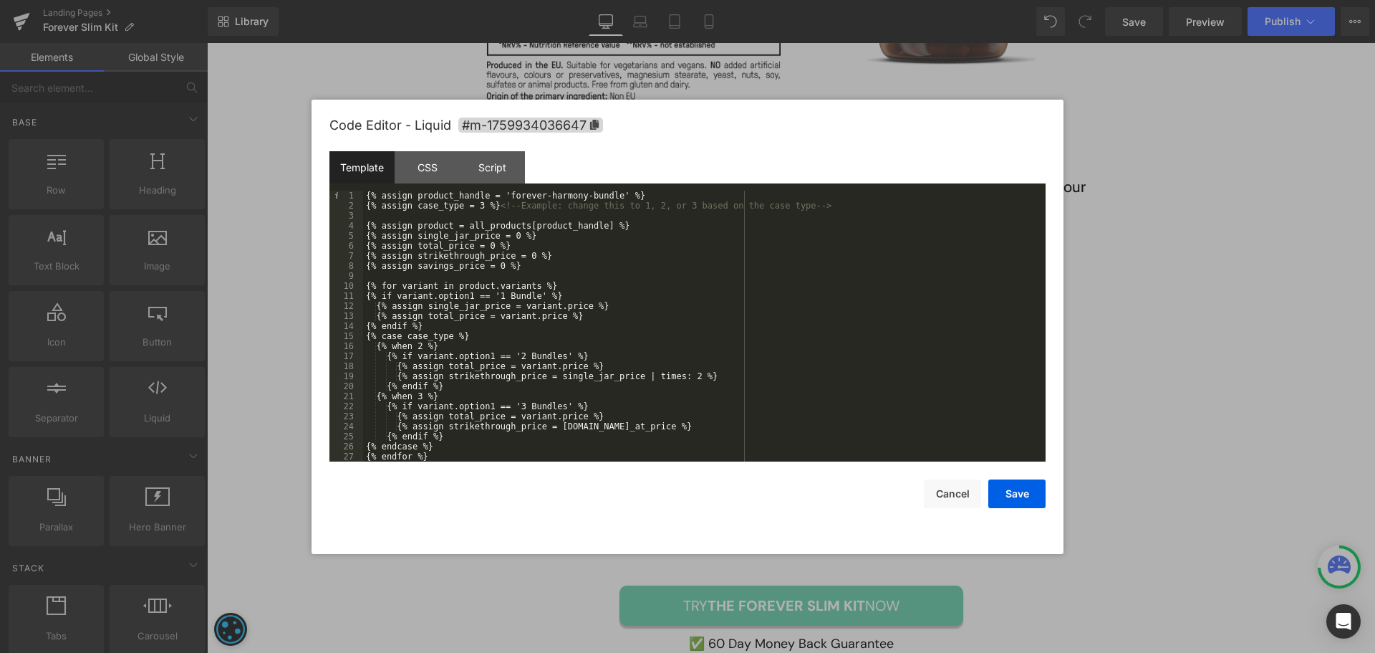
scroll to position [90, 0]
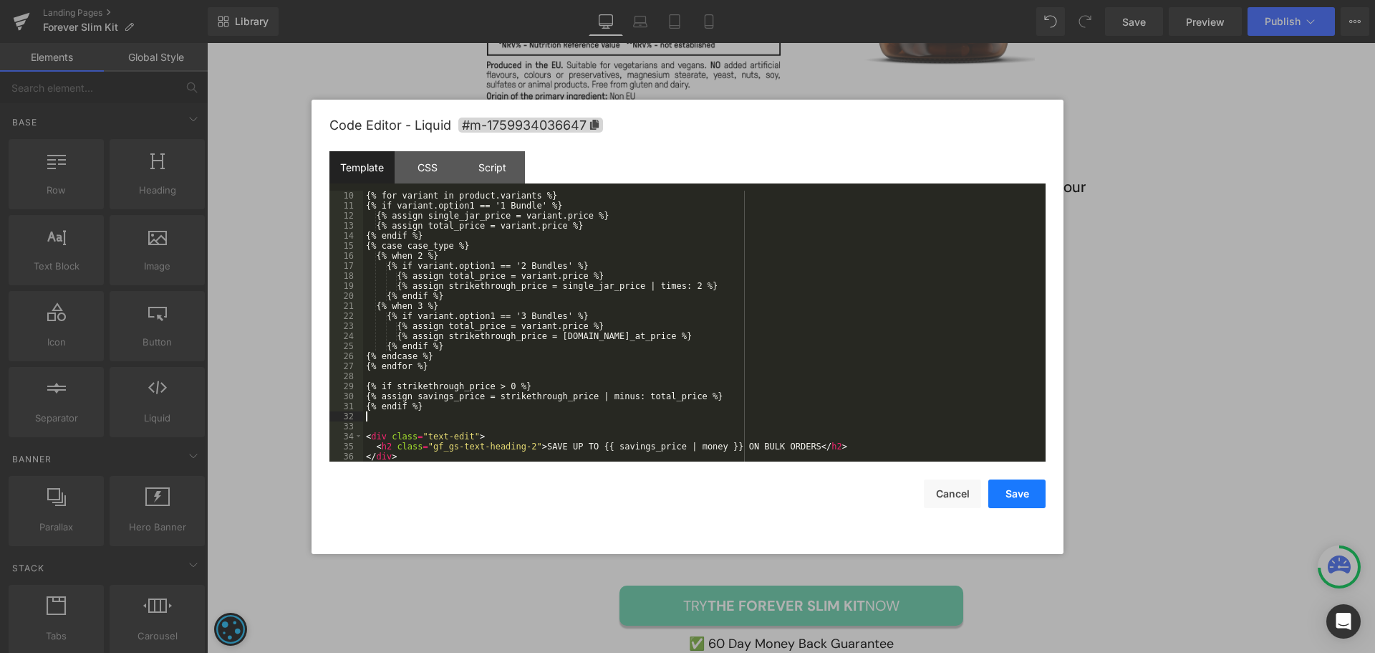
click at [1031, 491] on button "Save" at bounding box center [1016, 493] width 57 height 29
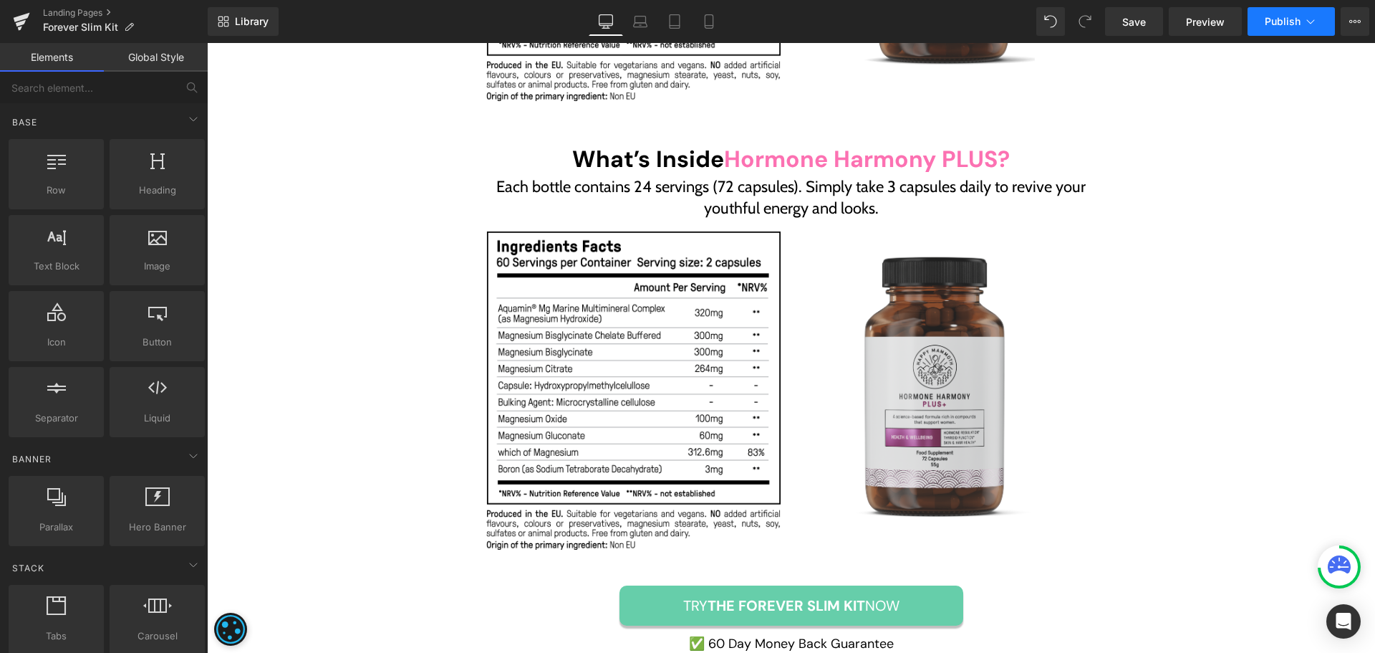
click at [1282, 19] on span "Publish" at bounding box center [1283, 21] width 36 height 11
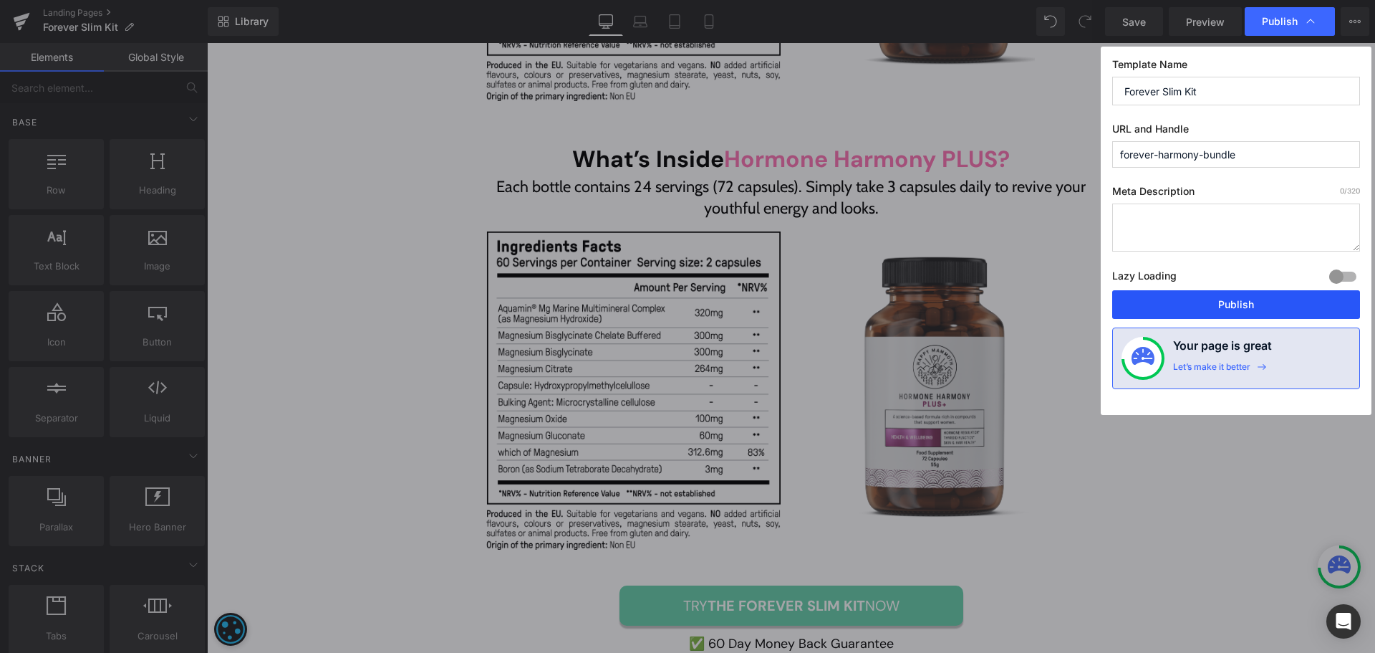
click at [1200, 304] on button "Publish" at bounding box center [1236, 304] width 248 height 29
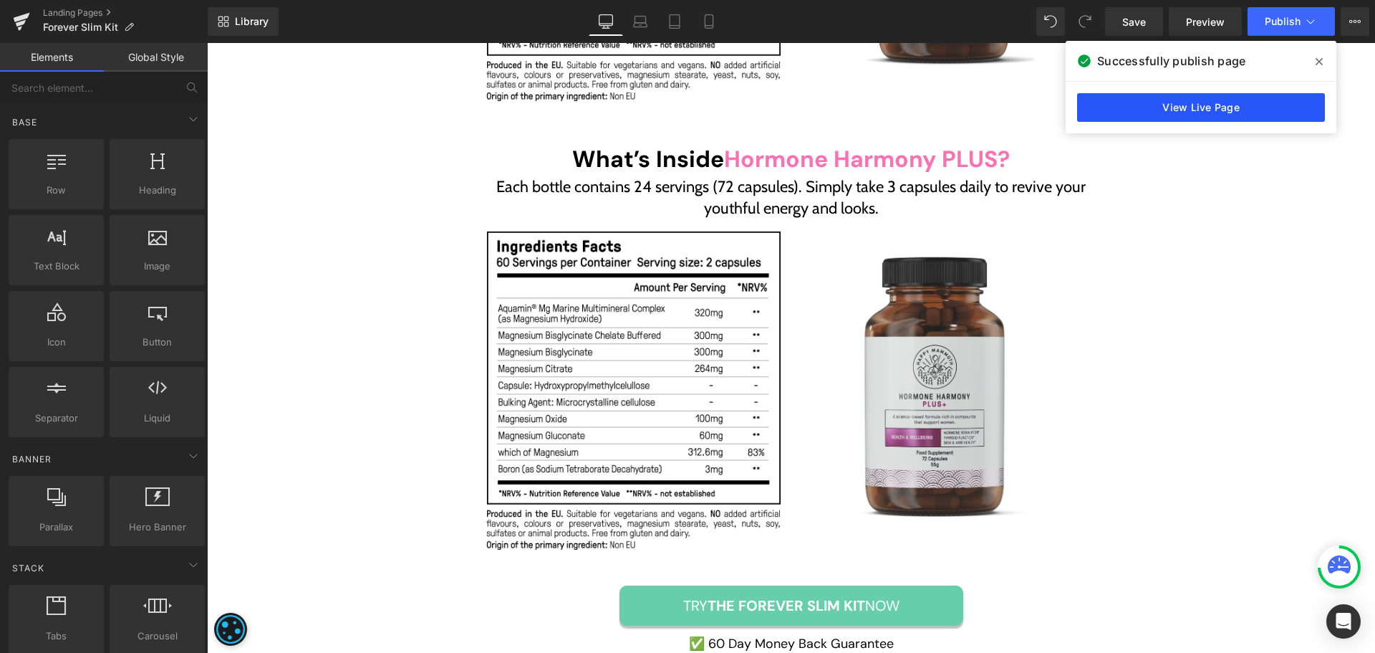
click at [1183, 114] on link "View Live Page" at bounding box center [1201, 107] width 248 height 29
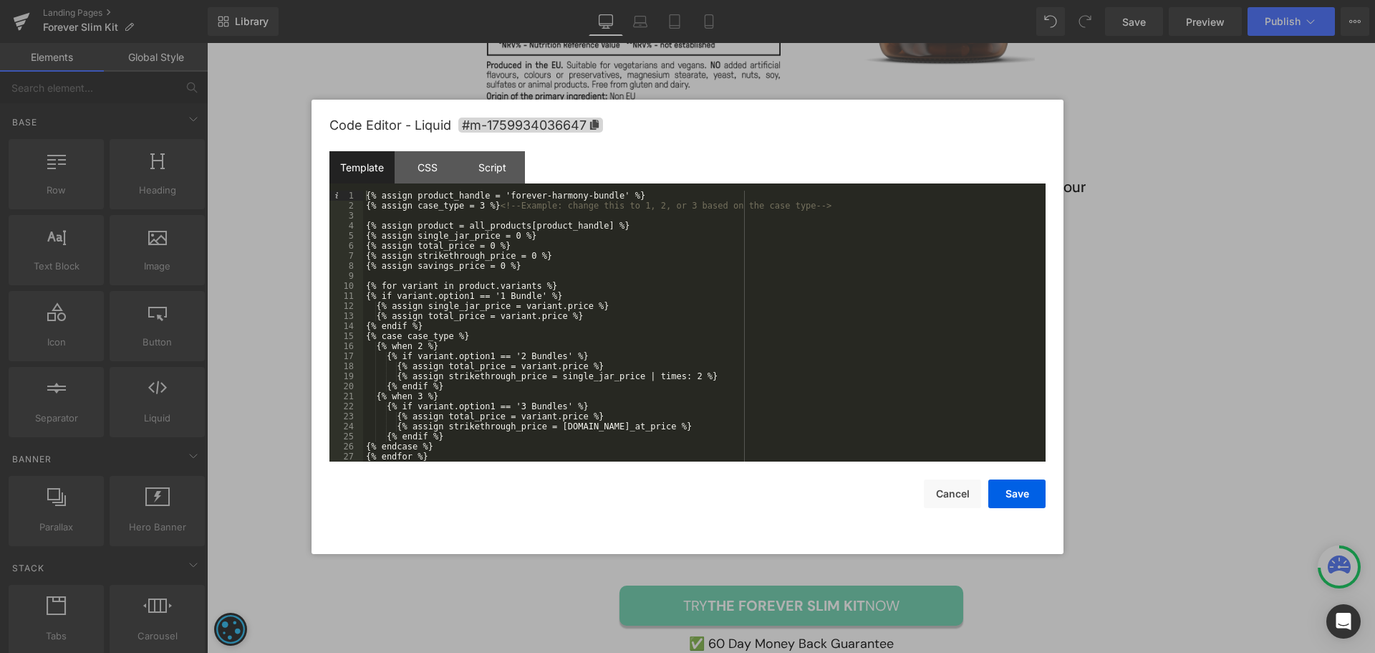
drag, startPoint x: 428, startPoint y: 175, endPoint x: 439, endPoint y: 188, distance: 16.2
click at [428, 175] on div "CSS" at bounding box center [427, 167] width 65 height 32
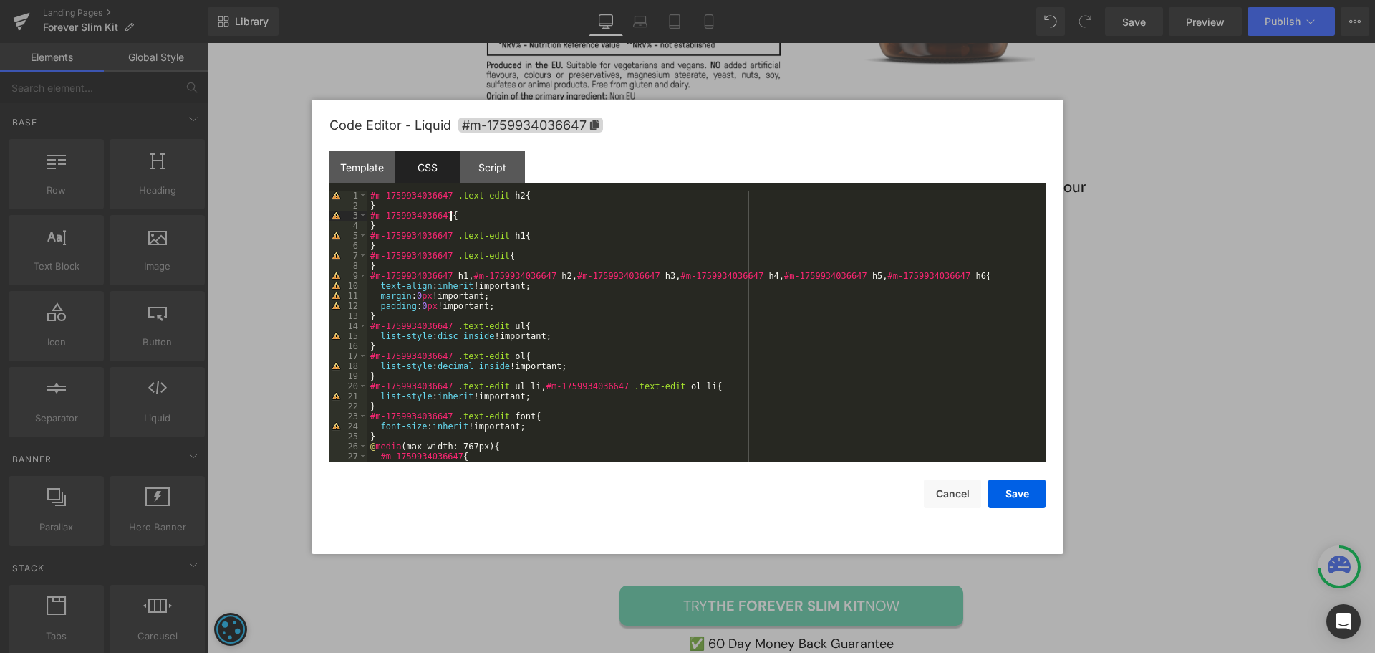
click at [493, 218] on div "#m-1759934036647 .text-edit h2 { } #m-1759934036647 { } #m-1759934036647 .text-…" at bounding box center [703, 336] width 673 height 291
click at [542, 257] on div "#m-1759934036647 .text-edit h2 { } #m-1759934036647 { } #m-1759934036647 .text-…" at bounding box center [703, 336] width 673 height 291
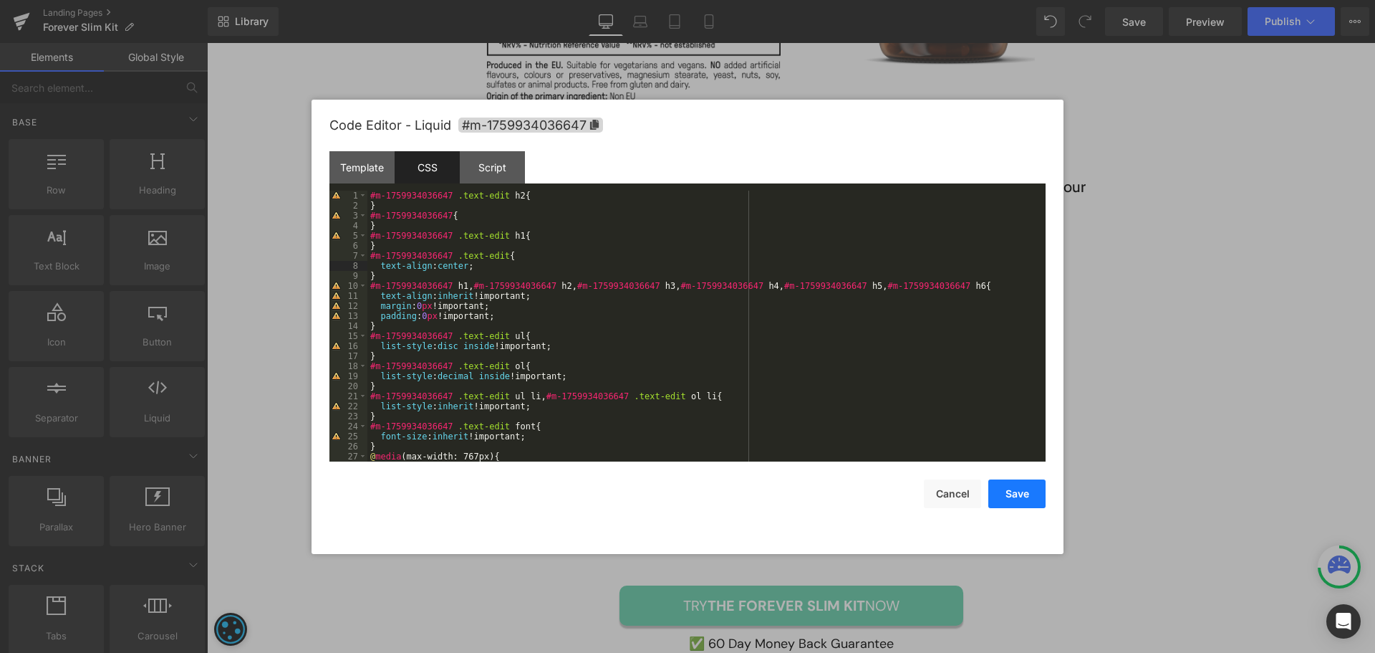
click at [1016, 486] on button "Save" at bounding box center [1016, 493] width 57 height 29
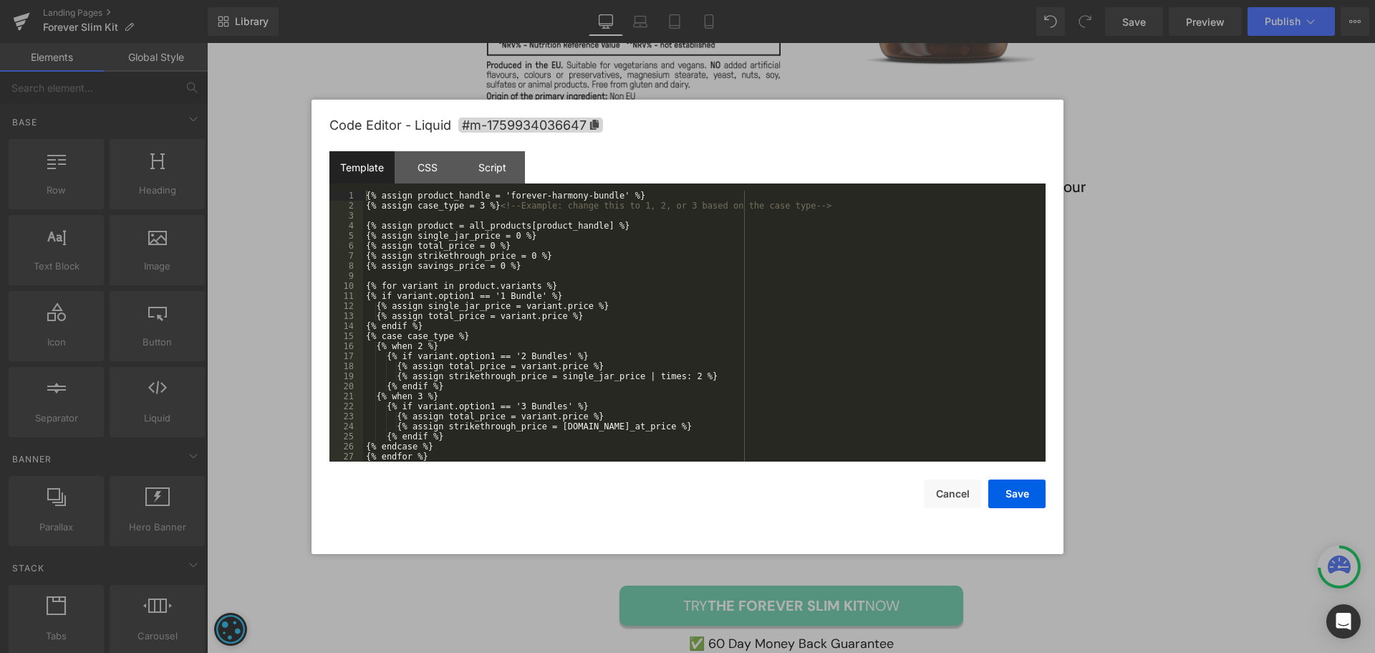
click at [433, 173] on div "CSS" at bounding box center [427, 167] width 65 height 32
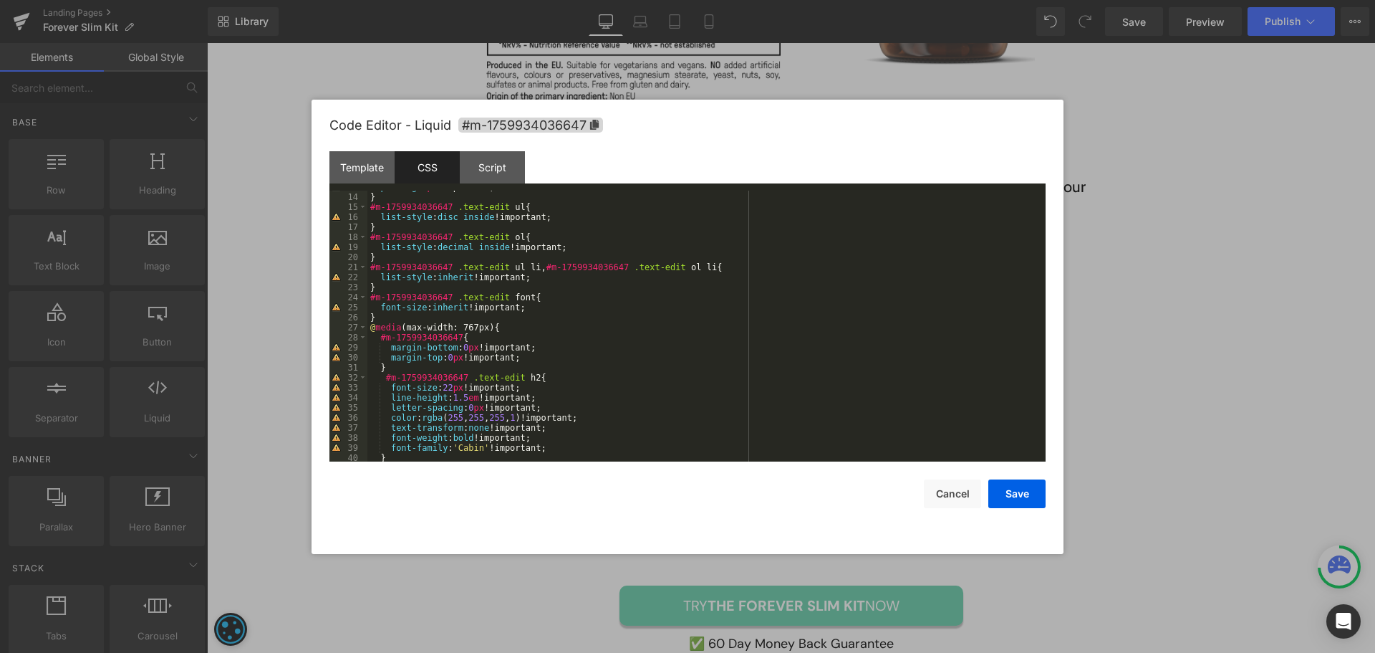
scroll to position [258, 0]
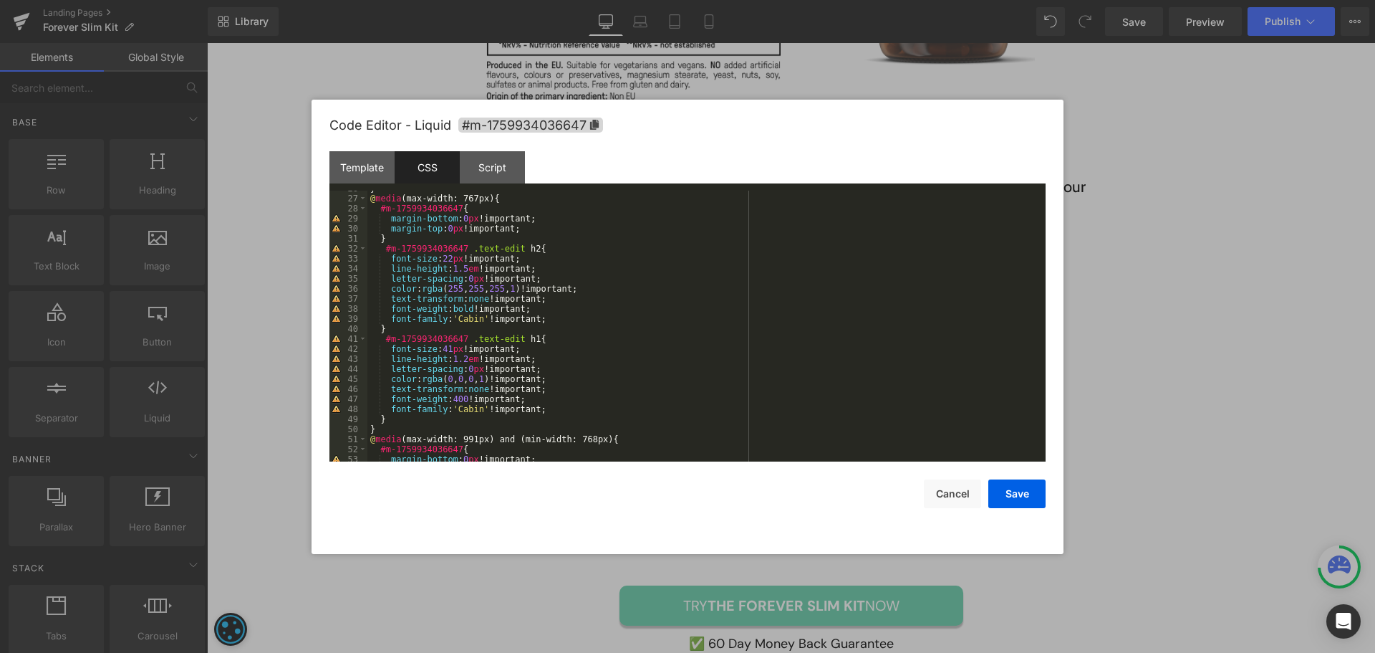
click at [452, 256] on div "} @ media (max-width: 767px) { #m-1759934036647 { margin-bottom : 0 px !importa…" at bounding box center [703, 328] width 673 height 291
click at [1038, 489] on button "Save" at bounding box center [1016, 493] width 57 height 29
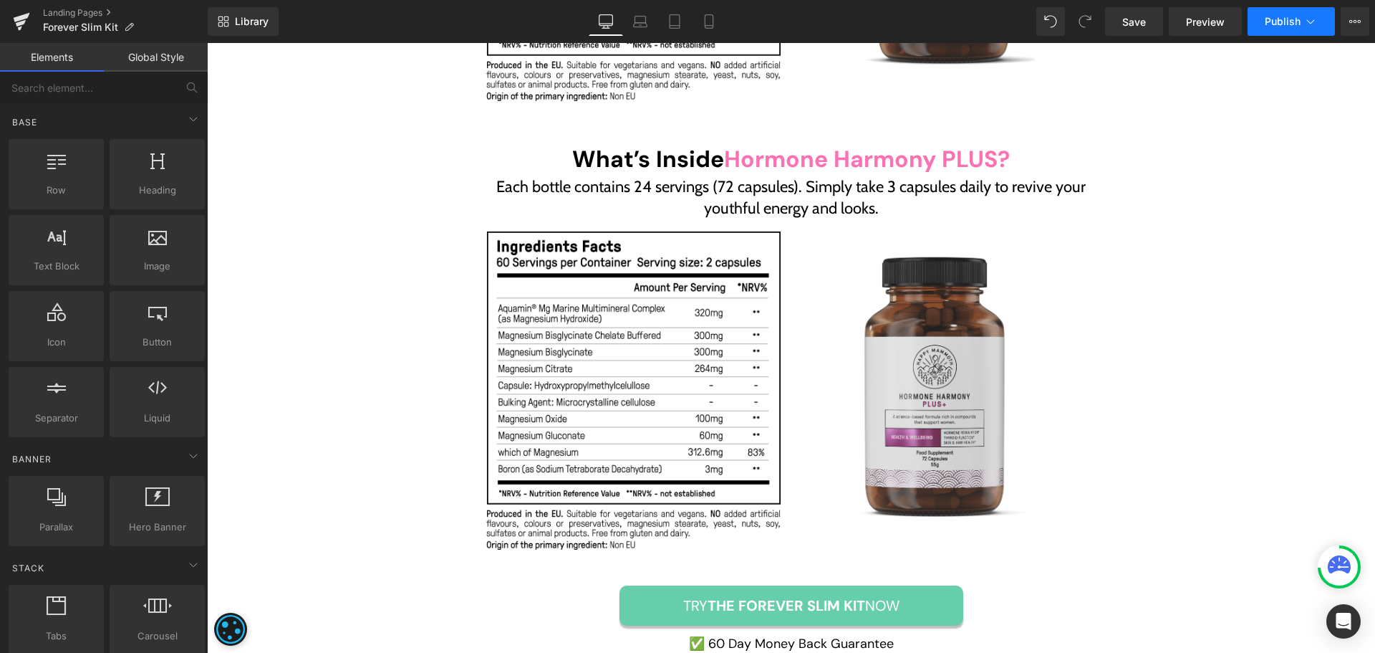
click at [1267, 17] on span "Publish" at bounding box center [1283, 21] width 36 height 11
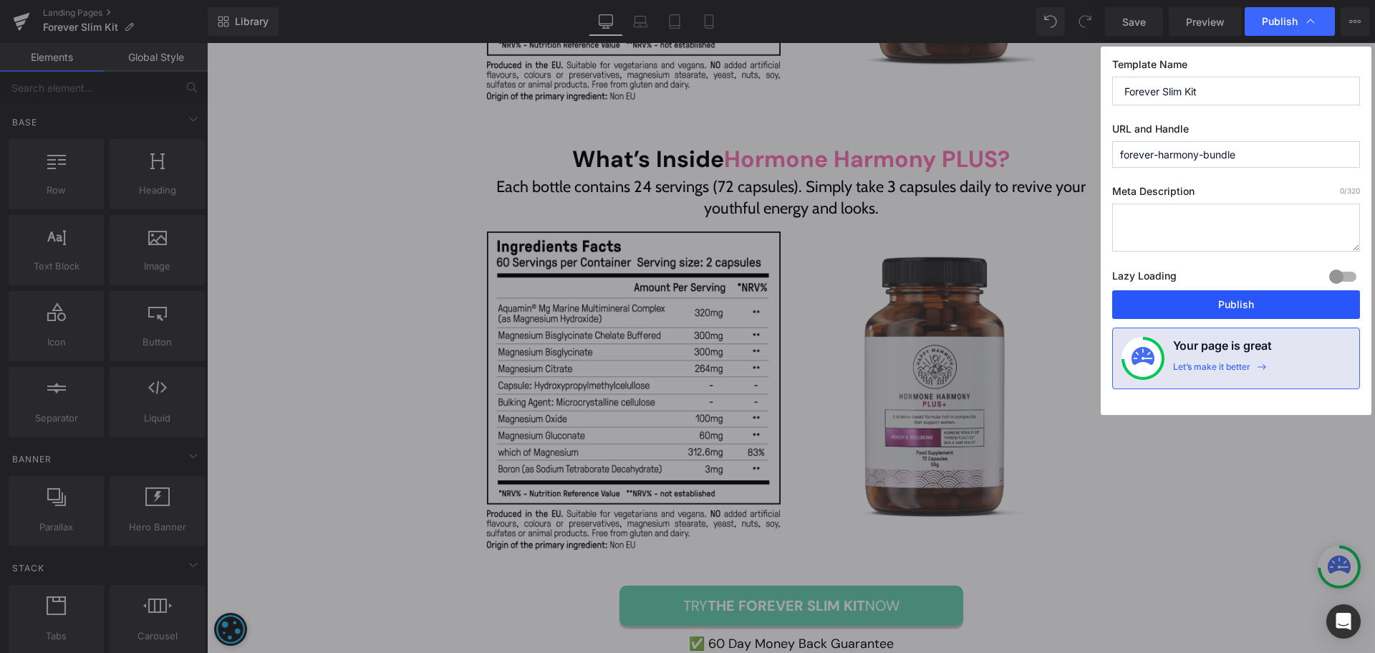
click at [1191, 312] on button "Publish" at bounding box center [1236, 304] width 248 height 29
